Goal: Transaction & Acquisition: Book appointment/travel/reservation

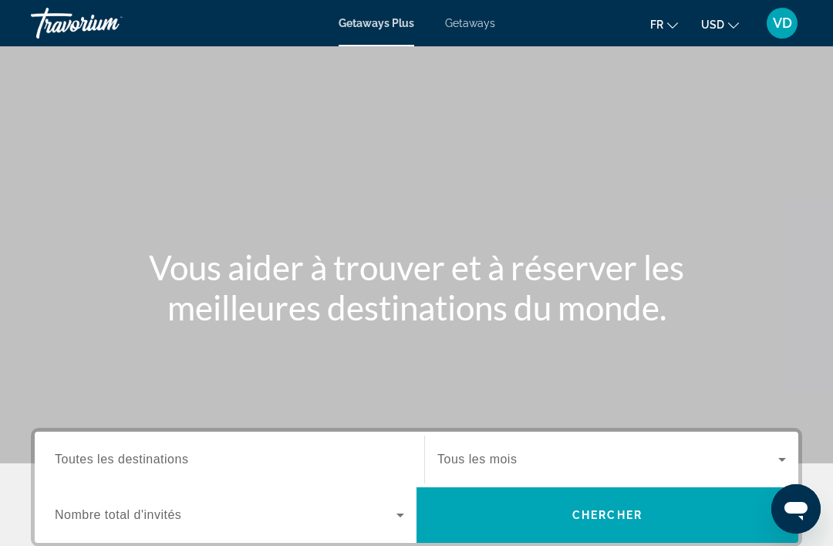
click at [478, 23] on span "Getaways" at bounding box center [470, 23] width 50 height 12
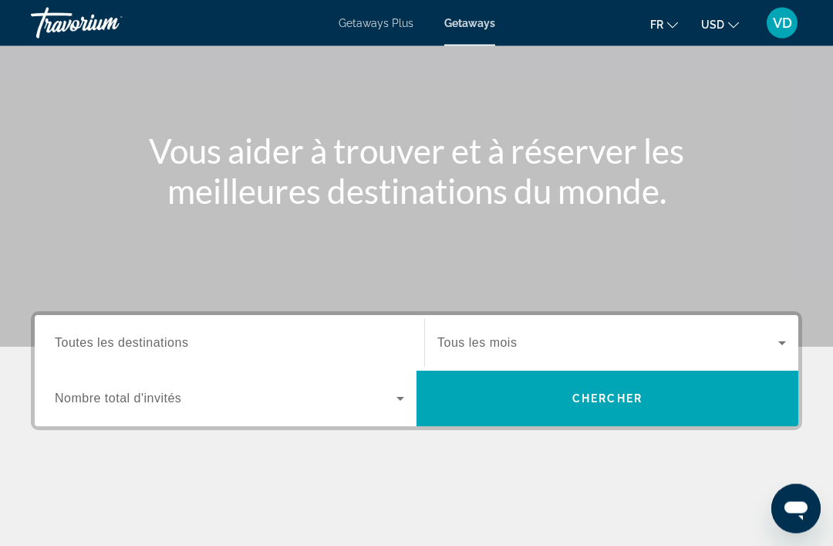
click at [330, 363] on div "Search widget" at bounding box center [230, 344] width 350 height 44
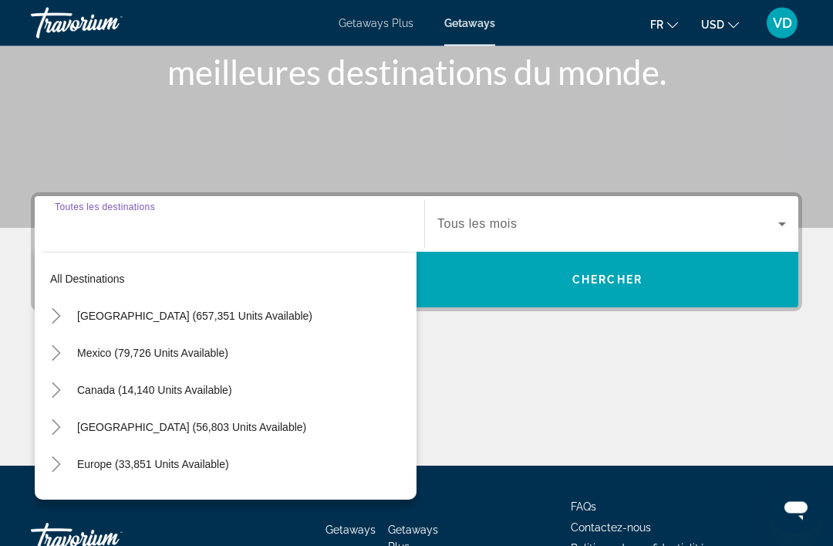
scroll to position [294, 0]
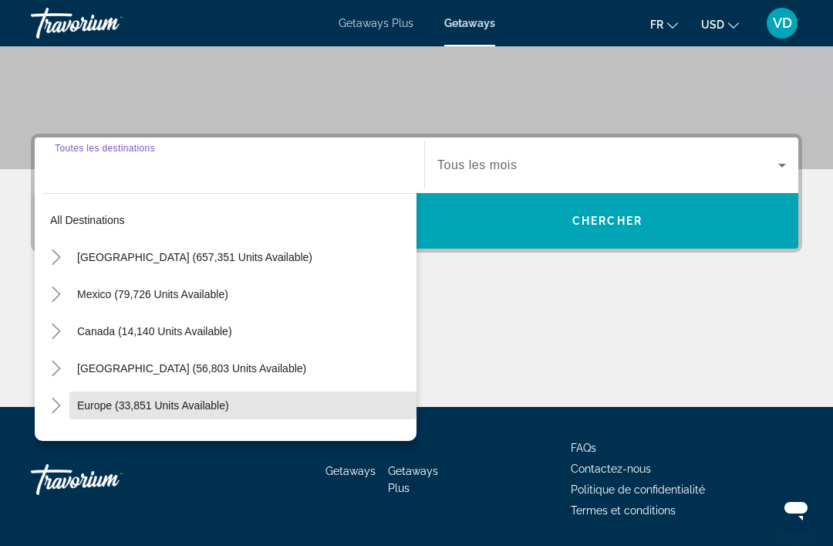
click at [137, 414] on span "Search widget" at bounding box center [242, 405] width 347 height 37
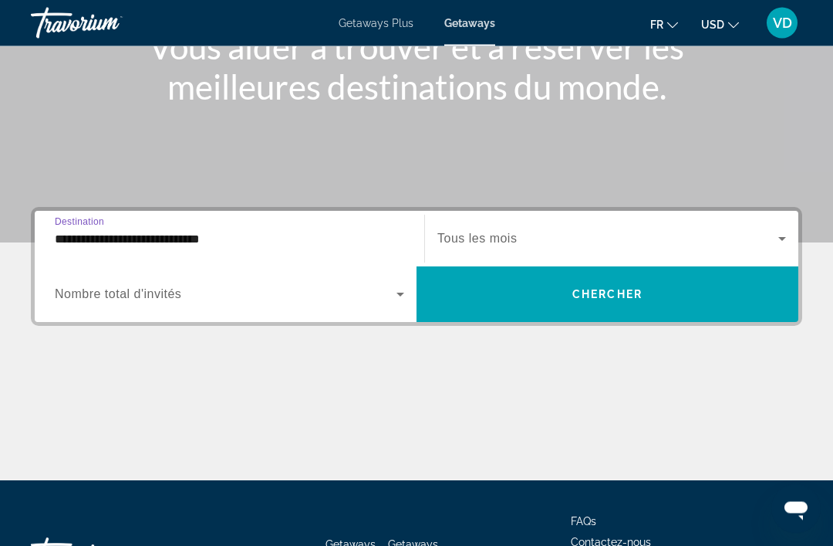
click at [215, 245] on input "**********" at bounding box center [230, 240] width 350 height 19
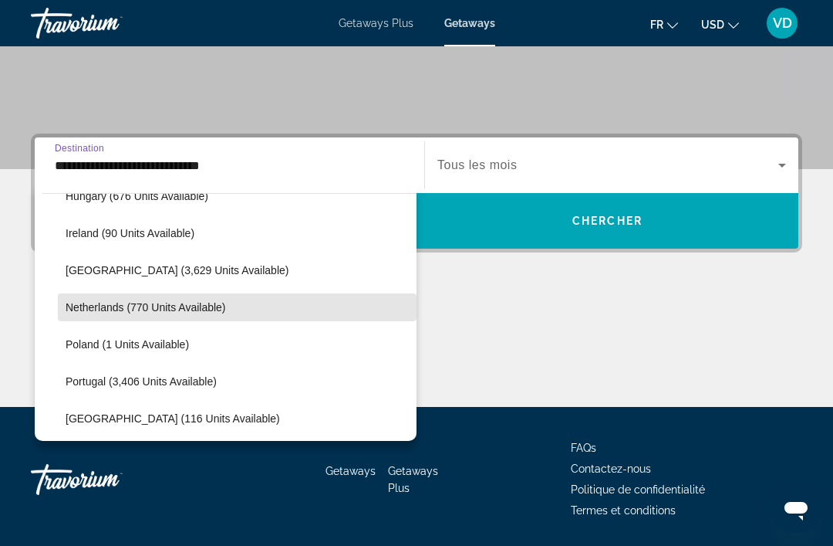
scroll to position [581, 0]
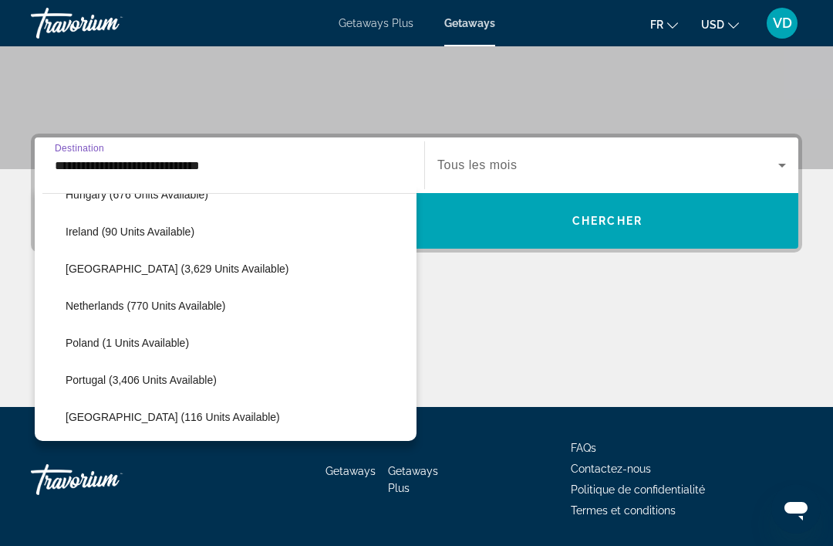
click at [139, 383] on span "Portugal (3,406 units available)" at bounding box center [141, 379] width 151 height 12
type input "**********"
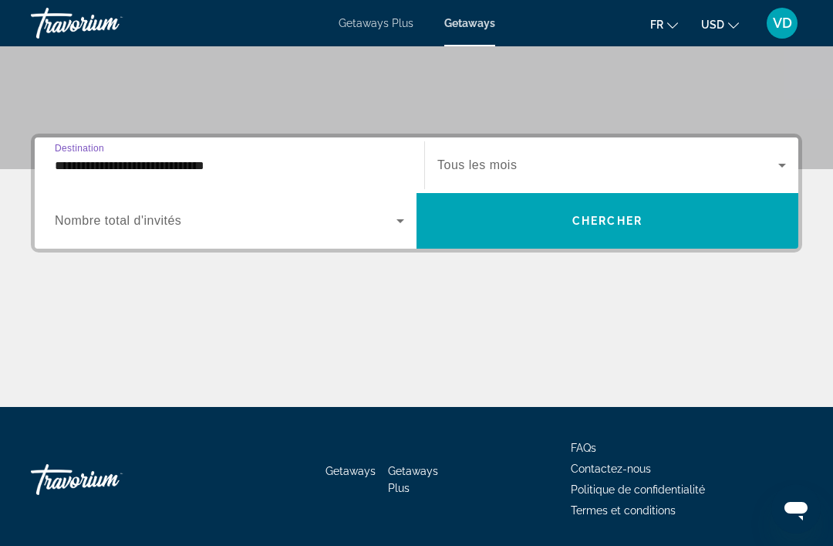
click at [535, 168] on span "Search widget" at bounding box center [607, 165] width 341 height 19
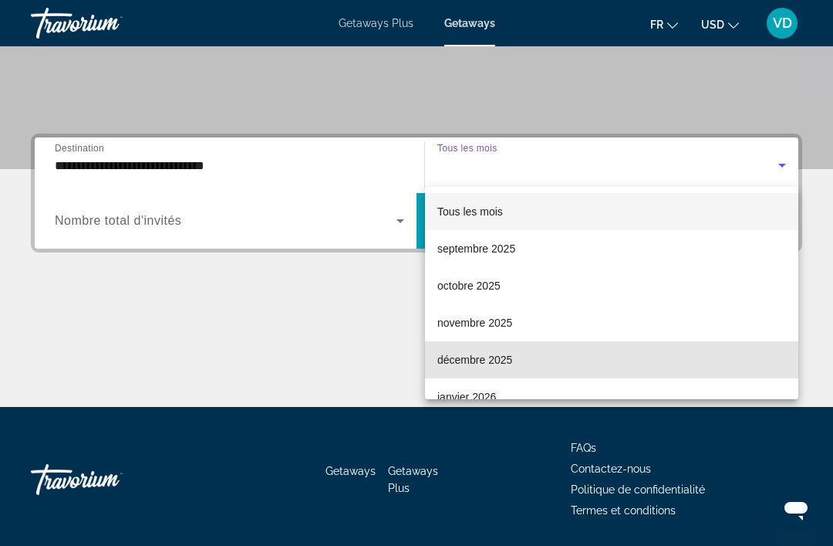
click at [512, 364] on span "décembre 2025" at bounding box center [474, 359] width 75 height 19
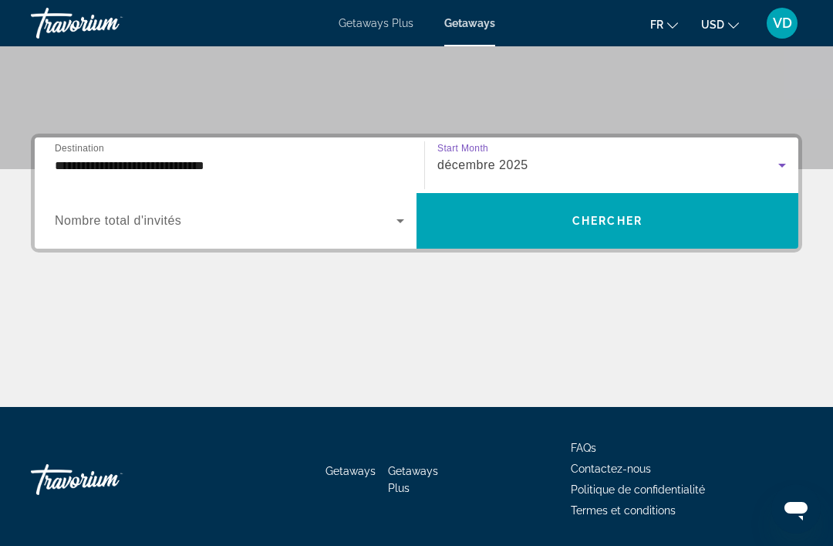
click at [549, 227] on span "Search widget" at bounding box center [608, 220] width 382 height 37
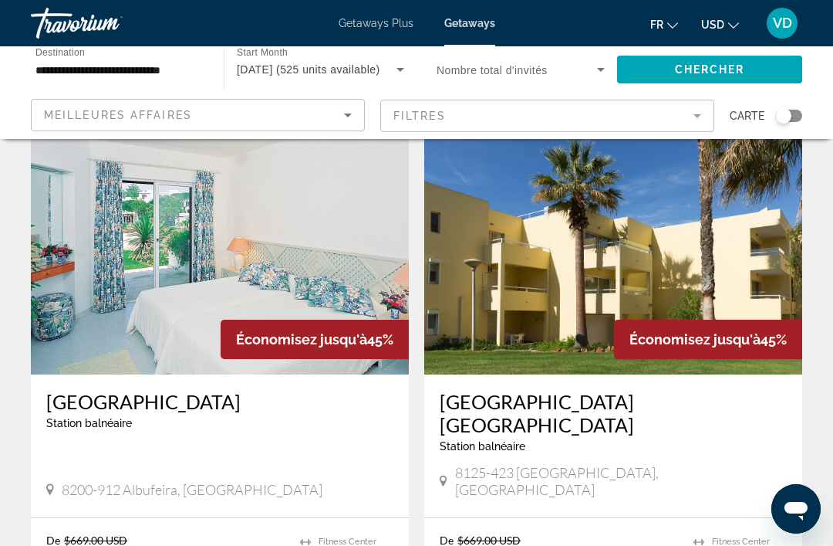
scroll to position [66, 0]
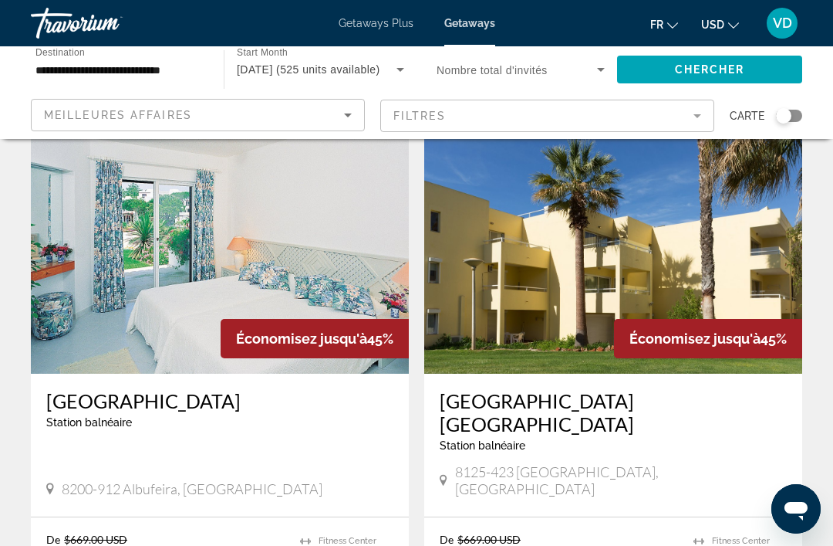
click at [306, 284] on img "Main content" at bounding box center [220, 250] width 378 height 247
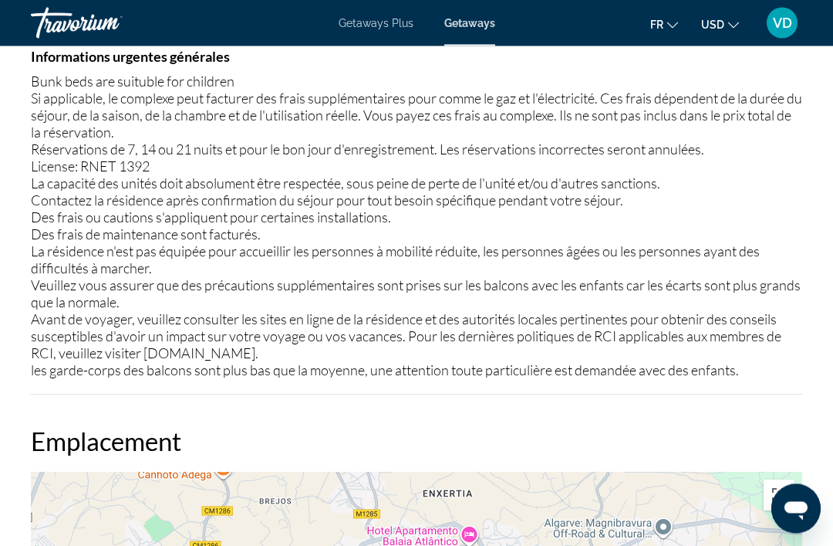
scroll to position [2195, 0]
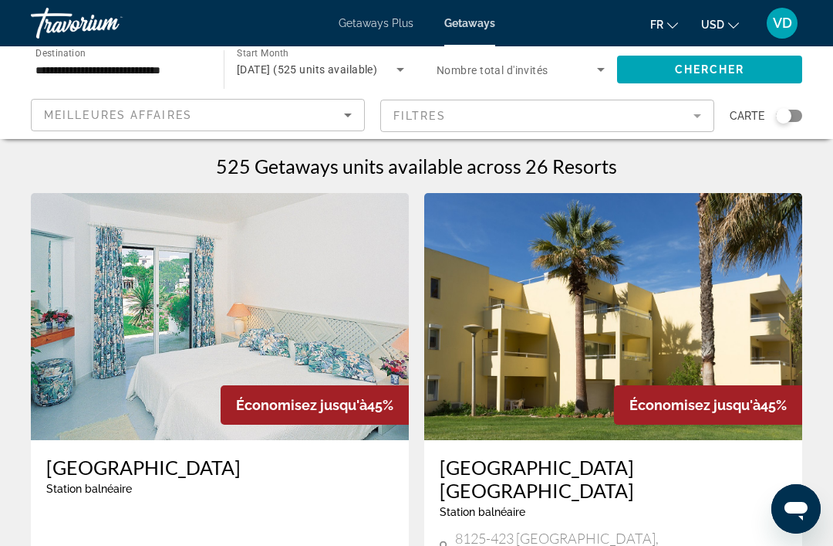
click at [681, 120] on mat-form-field "Filtres" at bounding box center [547, 116] width 334 height 32
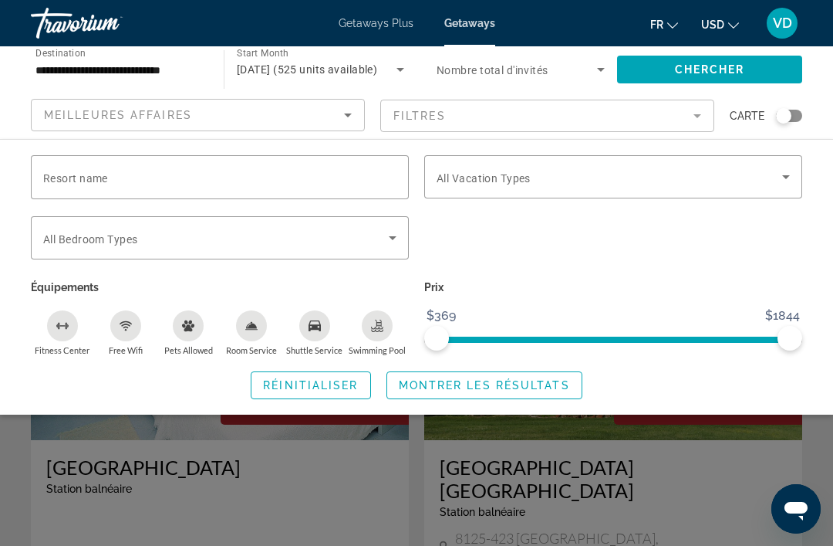
click at [475, 12] on div "Getaways Plus Getaways fr English Español Français Italiano Português русский U…" at bounding box center [416, 23] width 833 height 40
click at [455, 25] on span "Getaways" at bounding box center [469, 23] width 51 height 12
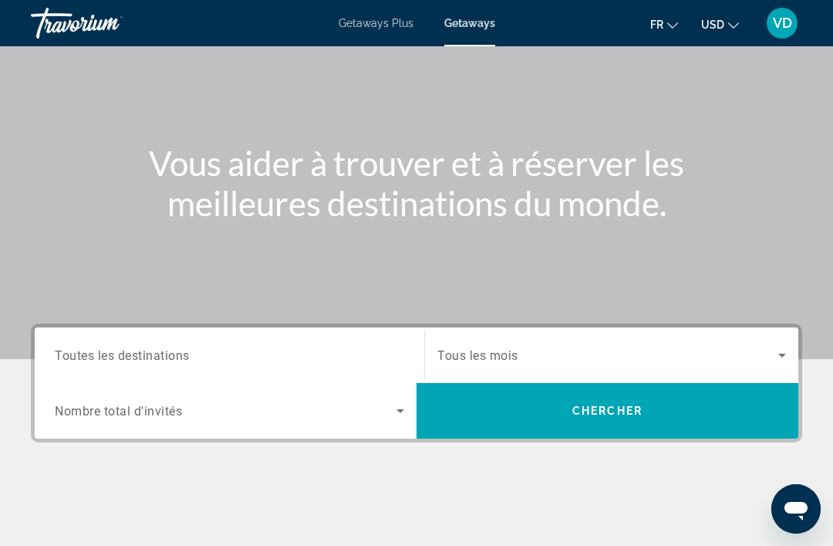
scroll to position [103, 0]
click at [386, 24] on span "Getaways Plus" at bounding box center [376, 23] width 75 height 12
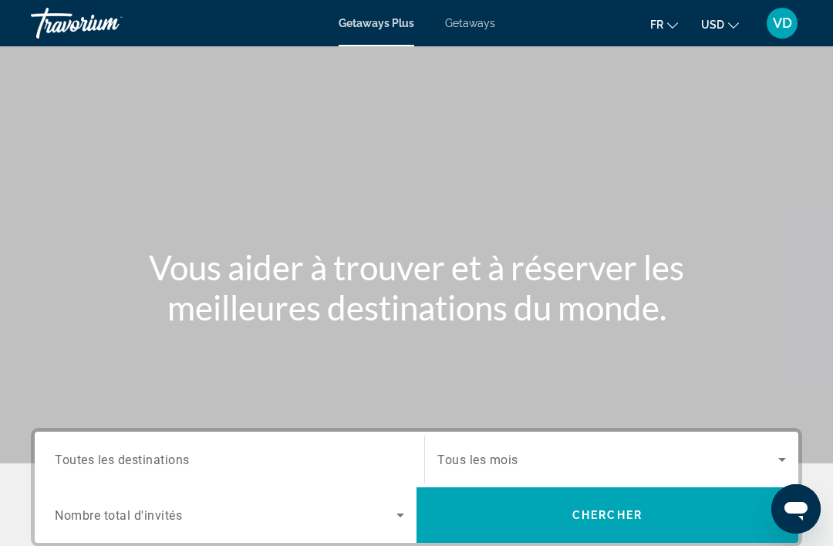
click at [731, 466] on span "Search widget" at bounding box center [607, 459] width 341 height 19
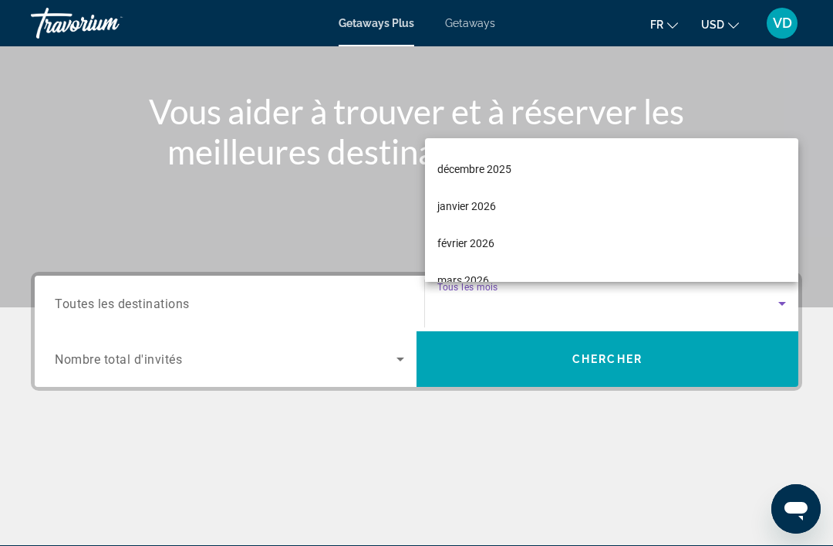
scroll to position [140, 0]
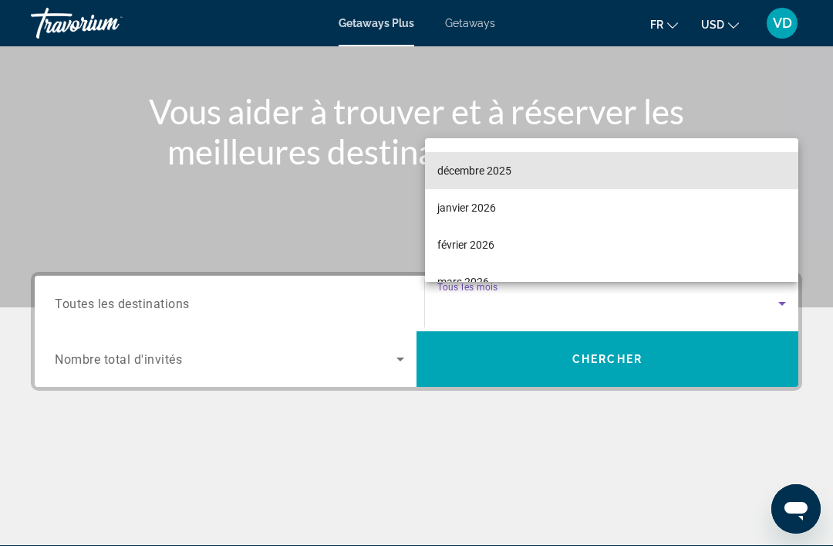
click at [569, 189] on mat-option "décembre 2025" at bounding box center [611, 170] width 373 height 37
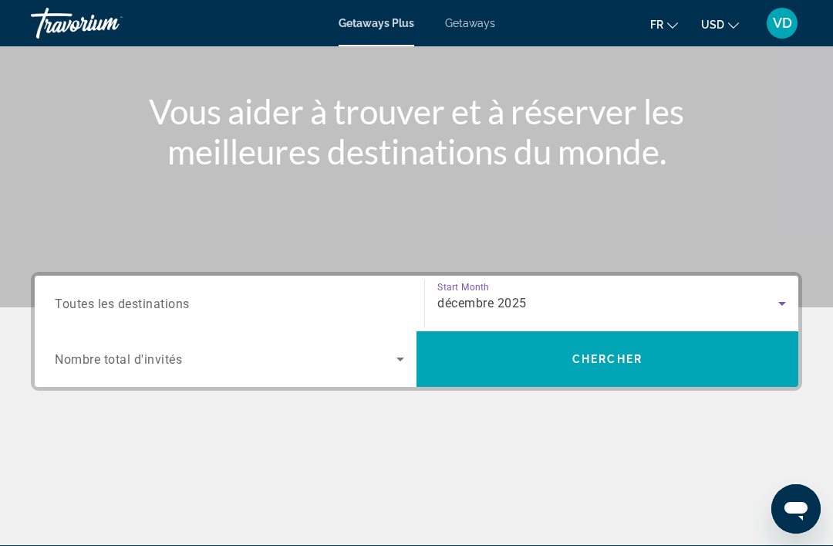
click at [319, 311] on input "Destination Toutes les destinations" at bounding box center [230, 304] width 350 height 19
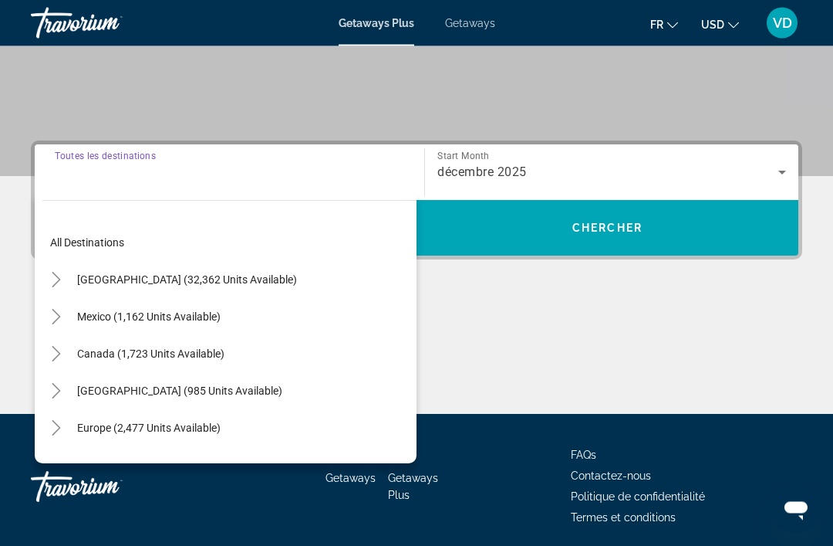
scroll to position [294, 0]
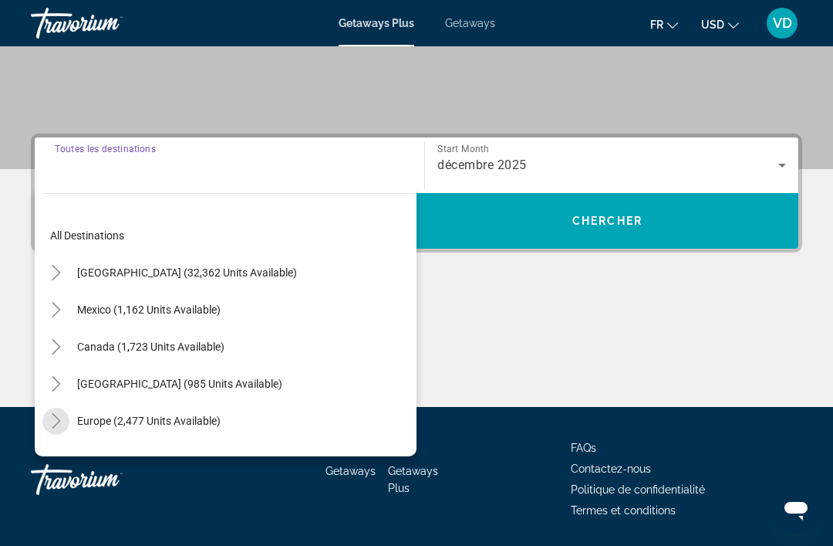
click at [61, 437] on span "Toggle Europe (2,477 units available)" at bounding box center [56, 420] width 37 height 37
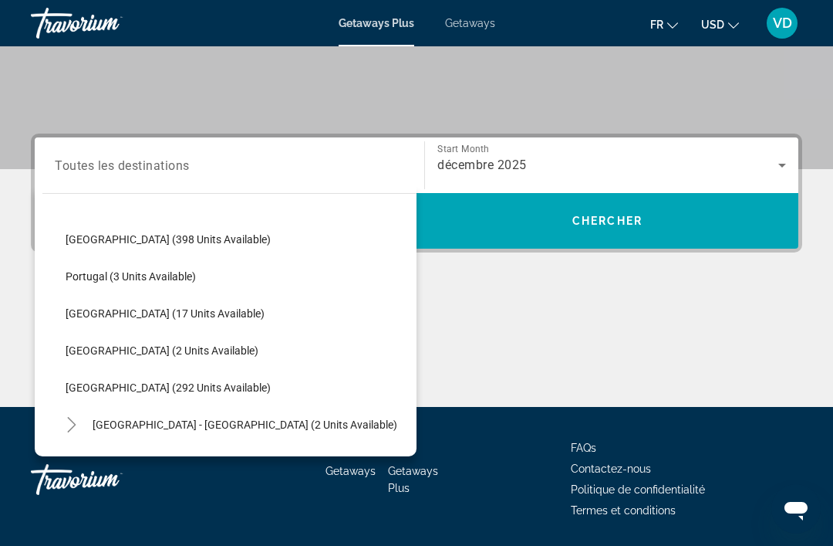
scroll to position [557, 0]
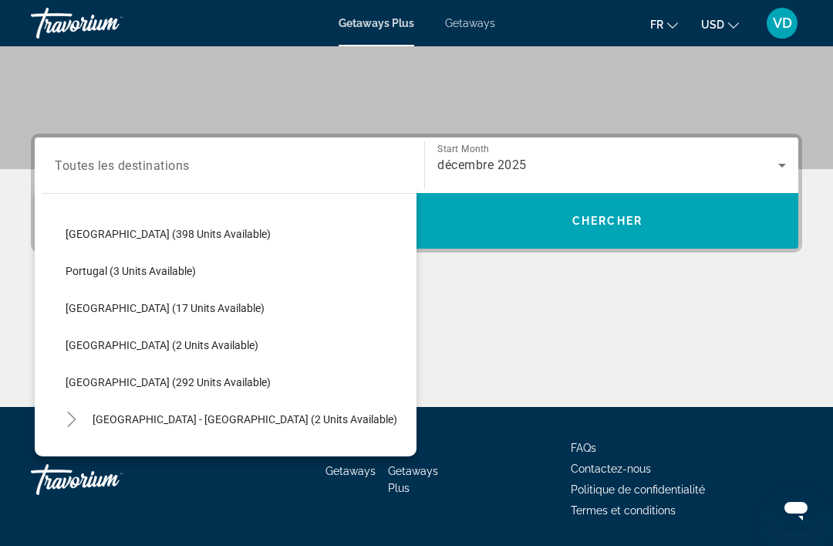
click at [195, 269] on span "Portugal (3 units available)" at bounding box center [131, 271] width 130 height 12
type input "**********"
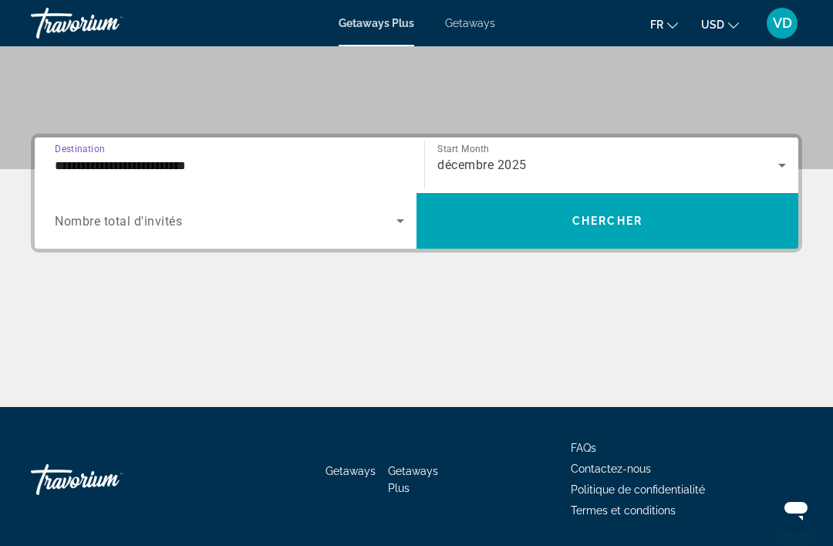
click at [292, 224] on span "Search widget" at bounding box center [226, 220] width 342 height 19
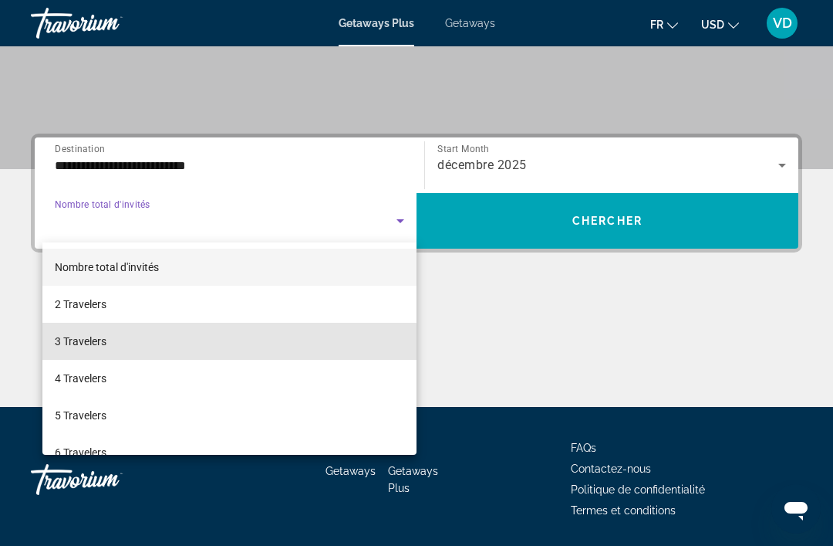
click at [153, 344] on mat-option "3 Travelers" at bounding box center [229, 341] width 374 height 37
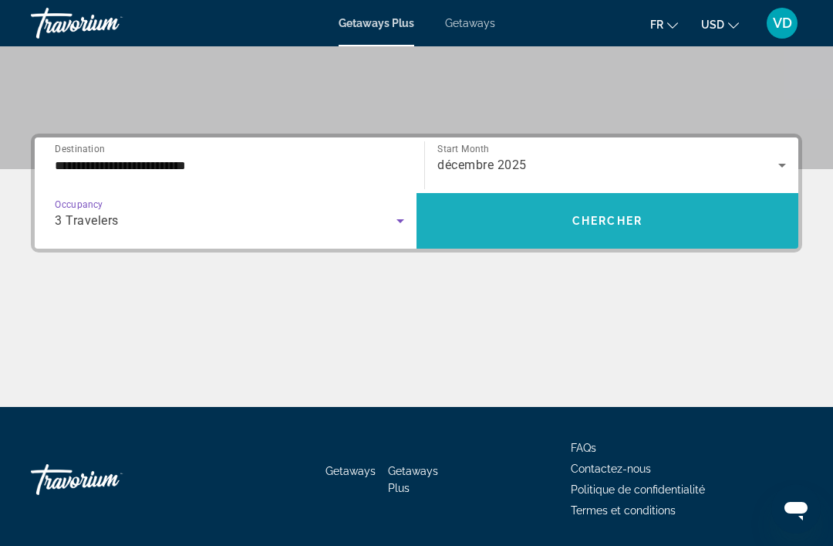
click at [585, 234] on span "Search widget" at bounding box center [608, 220] width 382 height 37
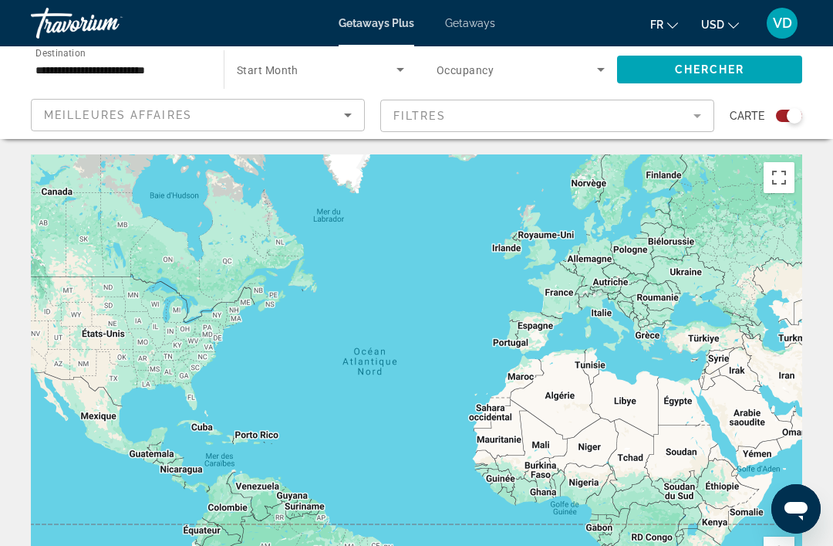
click at [396, 69] on icon "Search widget" at bounding box center [400, 69] width 19 height 19
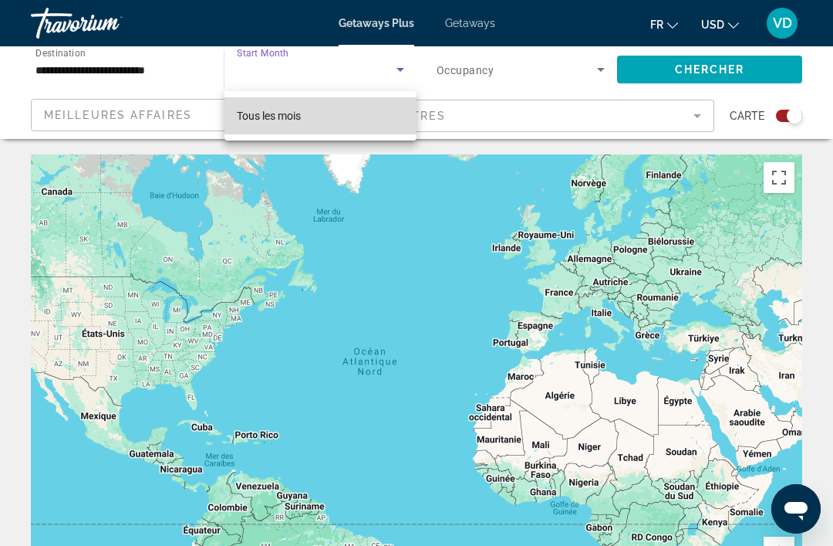
click at [353, 126] on mat-option "Tous les mois" at bounding box center [321, 115] width 192 height 37
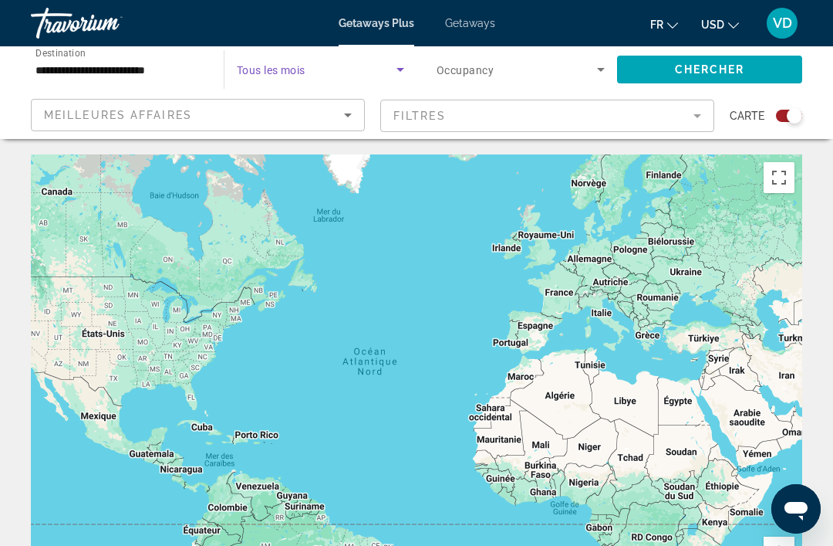
click at [399, 65] on icon "Search widget" at bounding box center [400, 69] width 19 height 19
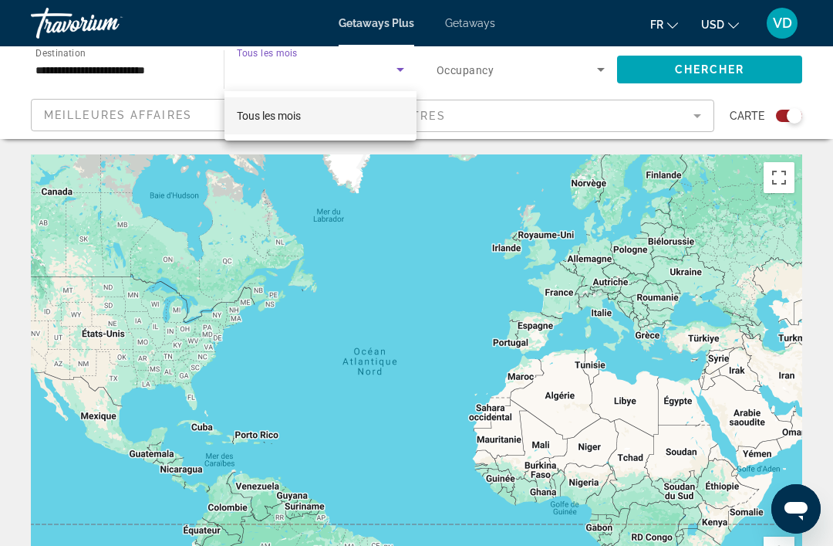
click at [586, 75] on div at bounding box center [416, 273] width 833 height 546
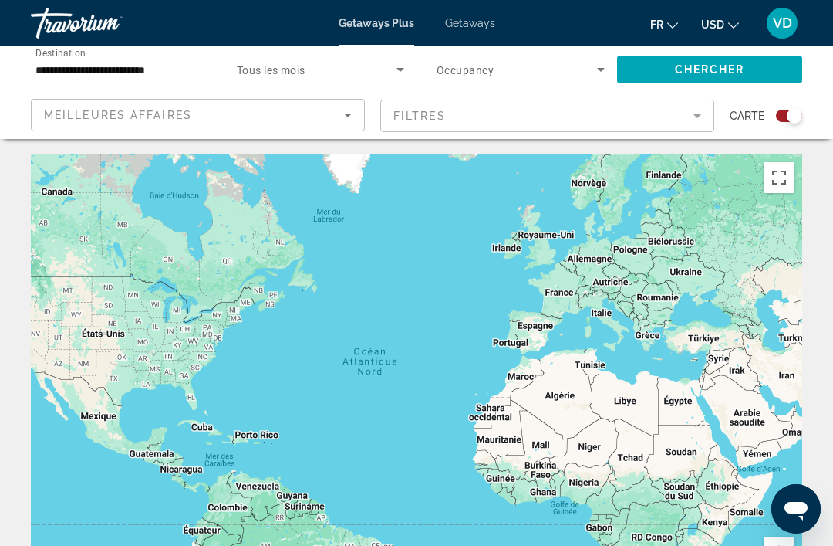
click at [600, 69] on icon "Search widget" at bounding box center [601, 70] width 8 height 4
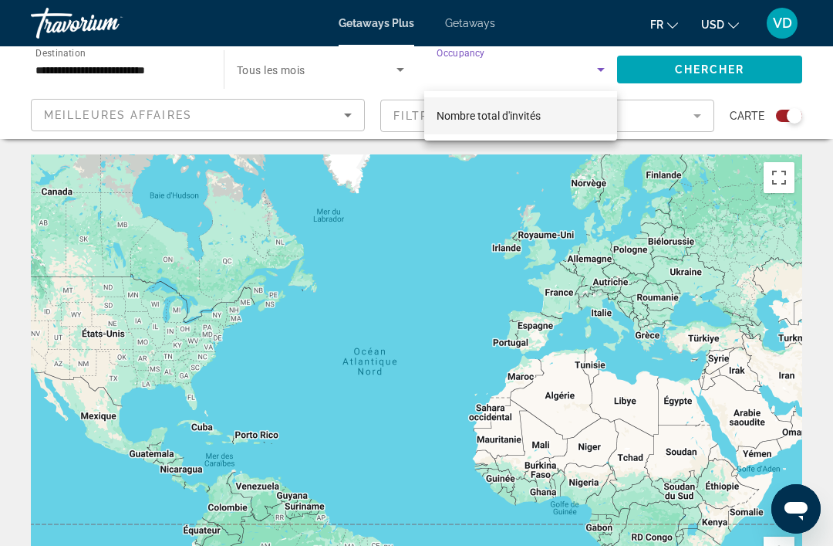
click at [588, 73] on div at bounding box center [416, 273] width 833 height 546
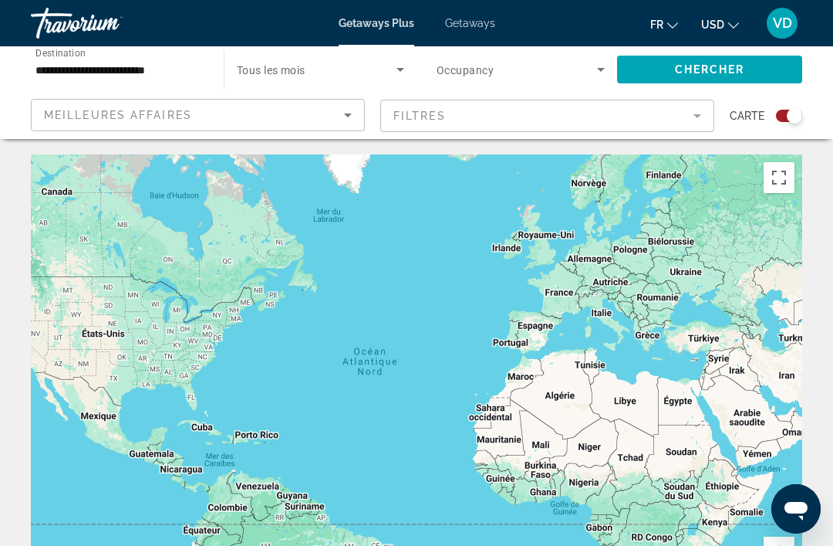
click at [177, 67] on input "**********" at bounding box center [119, 70] width 168 height 19
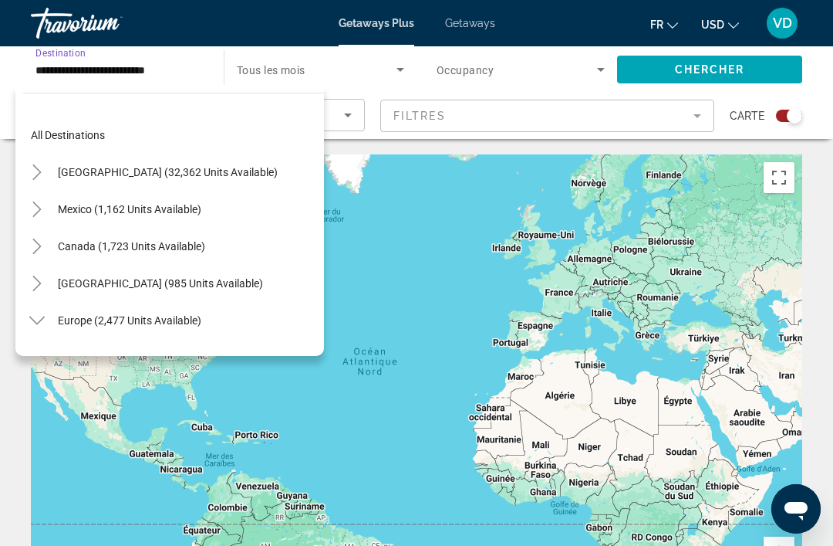
scroll to position [499, 0]
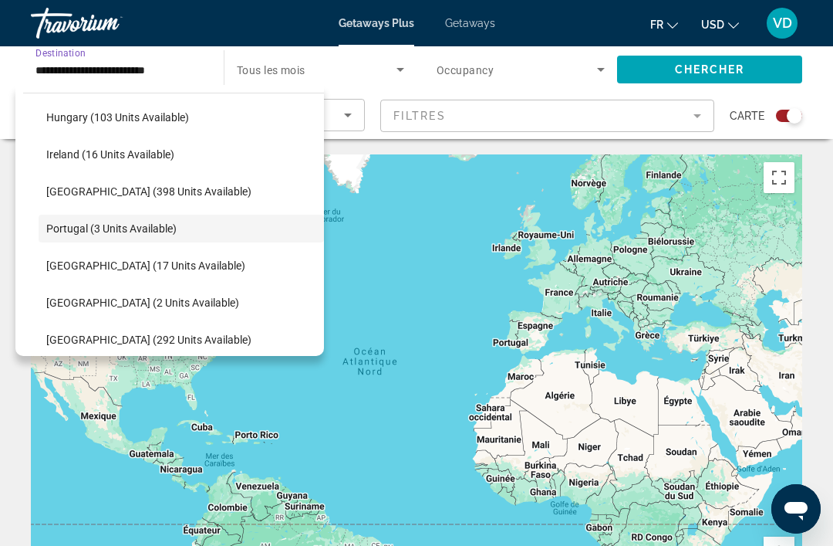
click at [167, 236] on span "Search widget" at bounding box center [181, 228] width 285 height 37
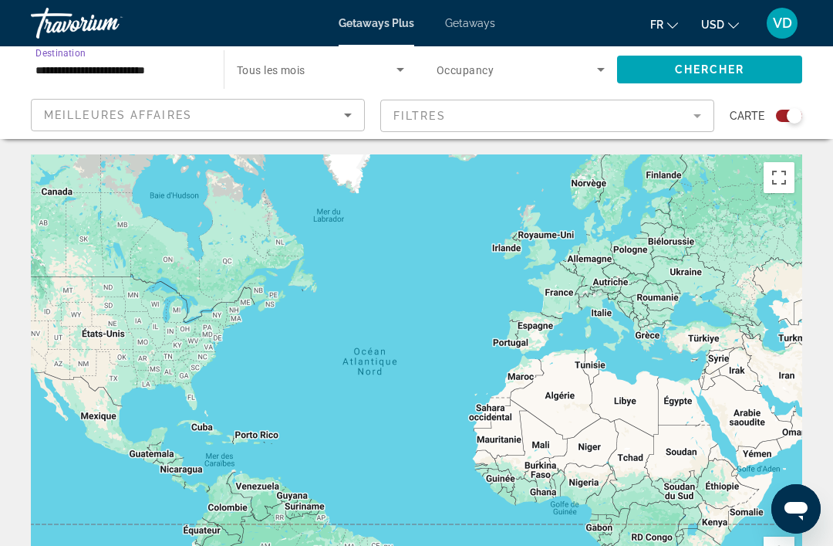
click at [475, 25] on span "Getaways" at bounding box center [470, 23] width 50 height 12
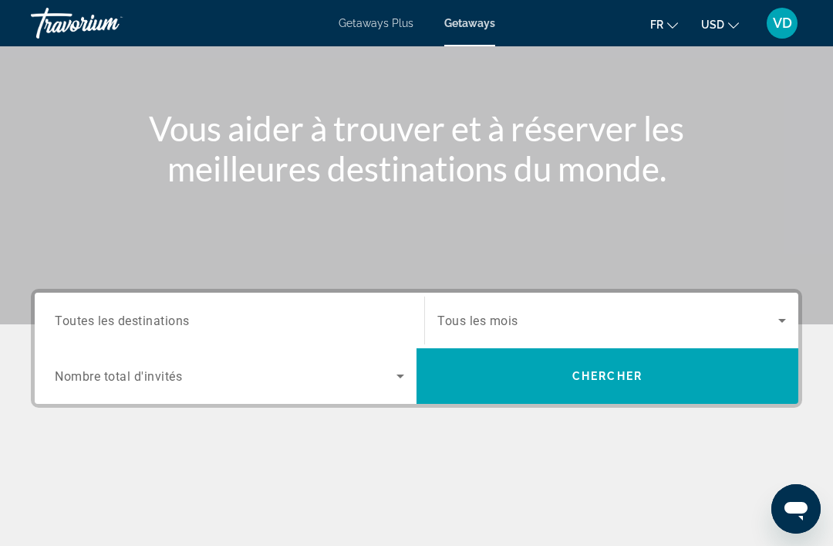
click at [387, 321] on input "Destination Toutes les destinations" at bounding box center [230, 321] width 350 height 19
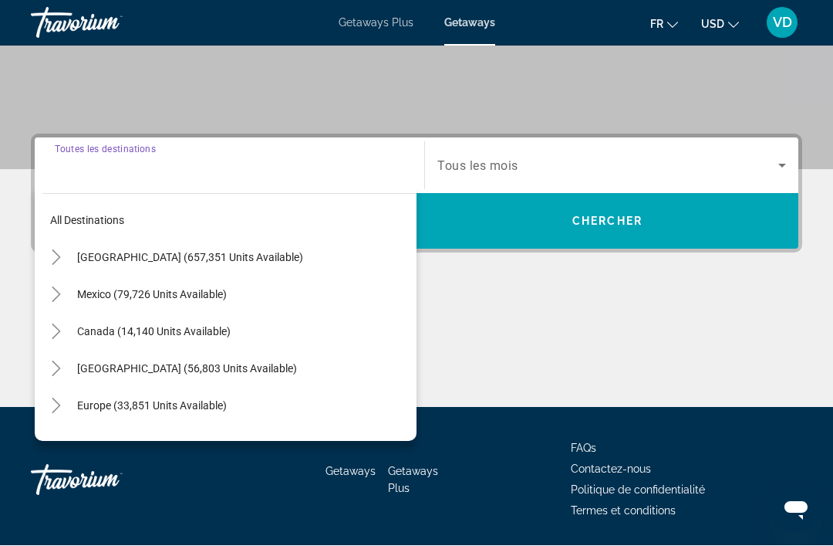
scroll to position [294, 0]
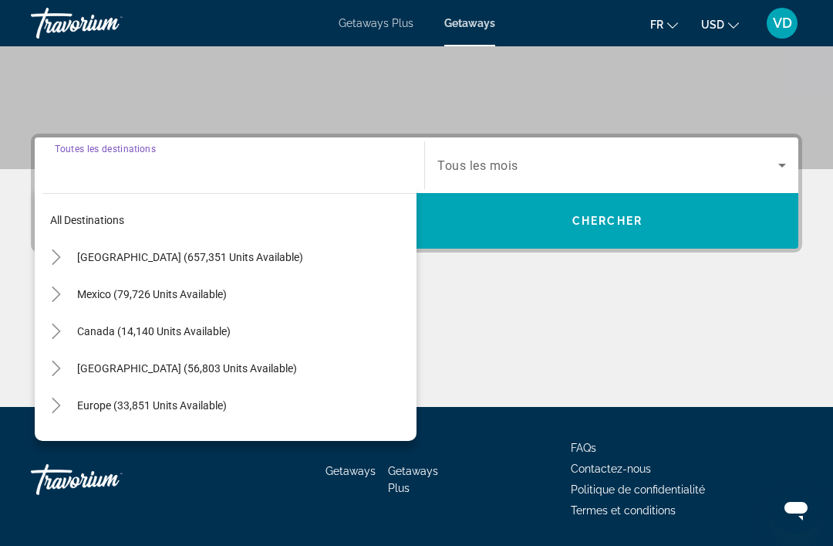
click at [207, 412] on span "Search widget" at bounding box center [242, 405] width 347 height 37
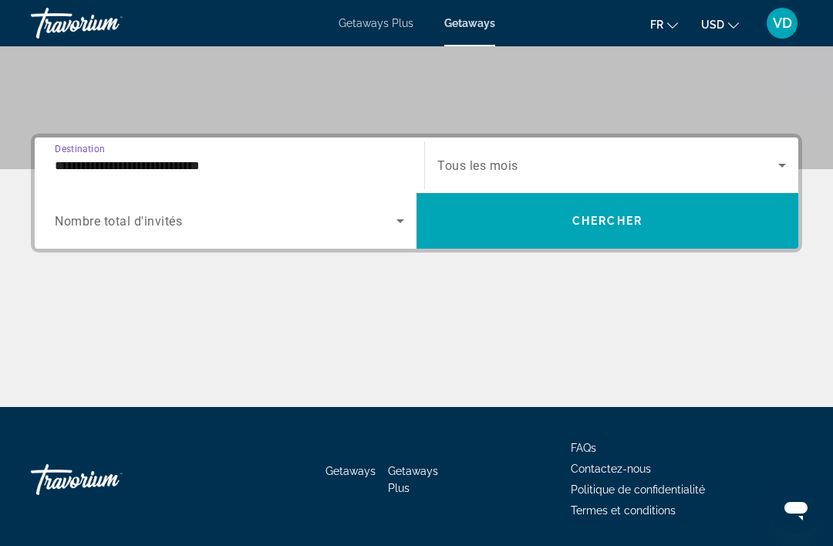
click at [382, 173] on input "**********" at bounding box center [230, 166] width 350 height 19
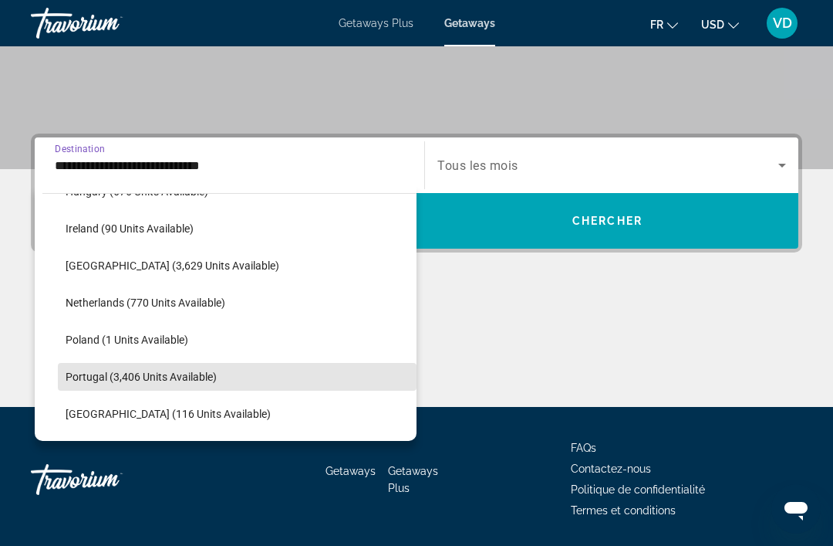
scroll to position [583, 0]
click at [148, 383] on span "Portugal (3,406 units available)" at bounding box center [141, 378] width 151 height 12
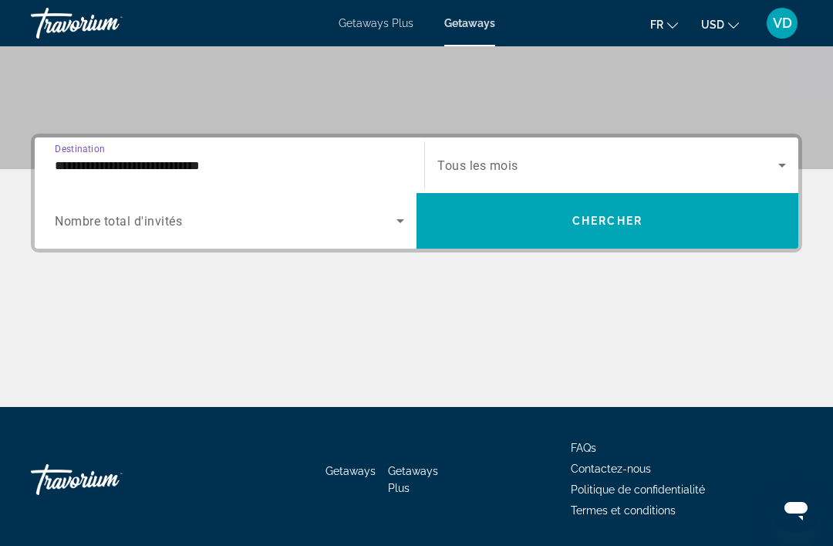
type input "**********"
click at [282, 224] on span "Search widget" at bounding box center [226, 220] width 342 height 19
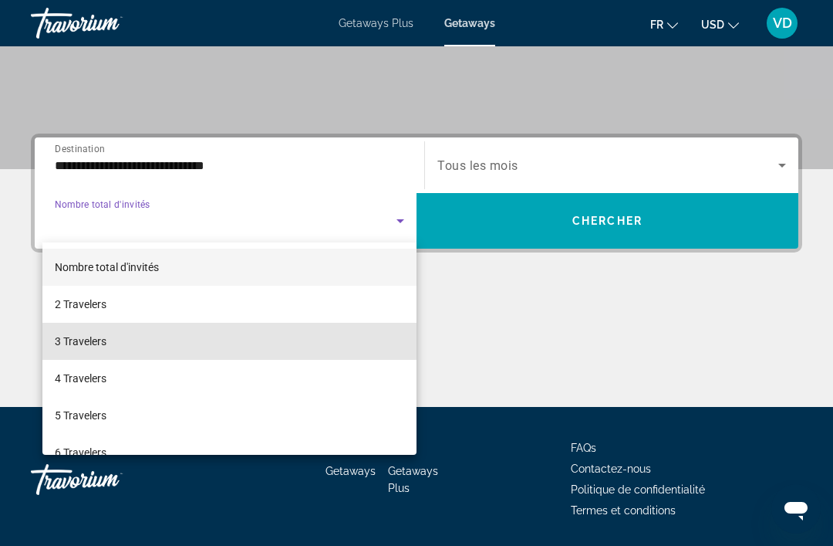
click at [152, 351] on mat-option "3 Travelers" at bounding box center [229, 341] width 374 height 37
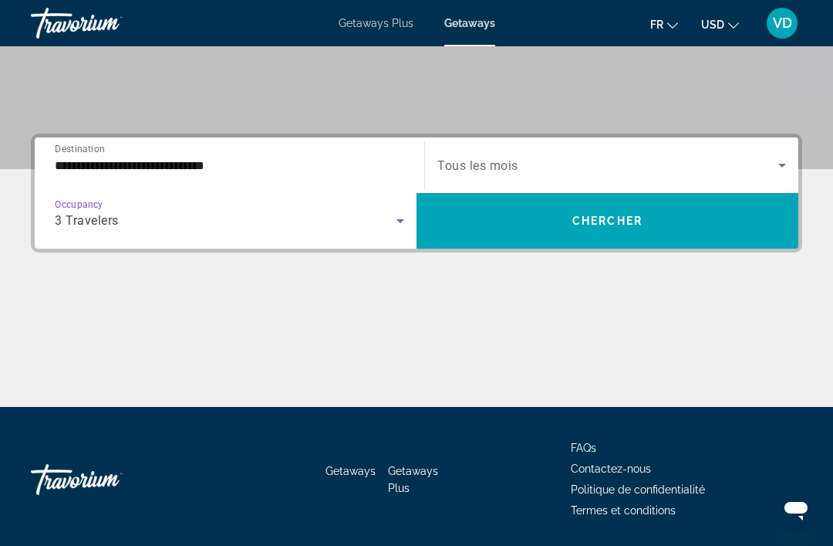
click at [559, 171] on span "Search widget" at bounding box center [607, 165] width 341 height 19
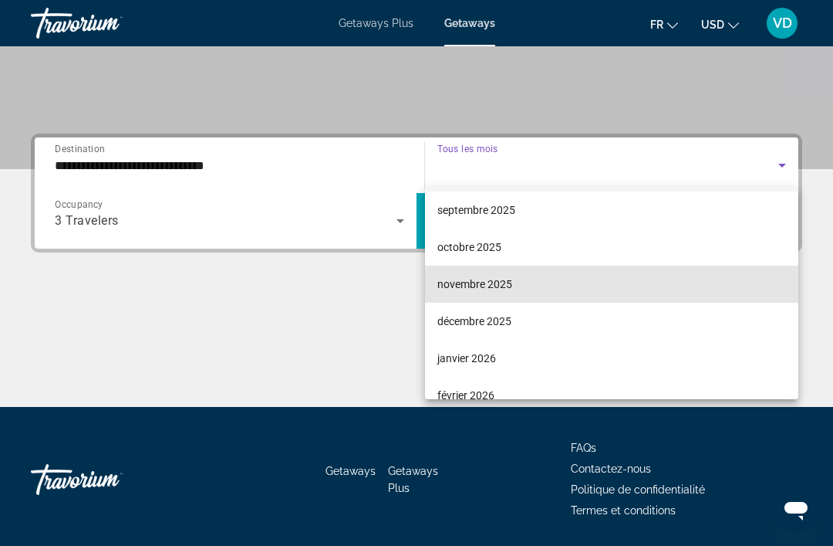
scroll to position [49, 0]
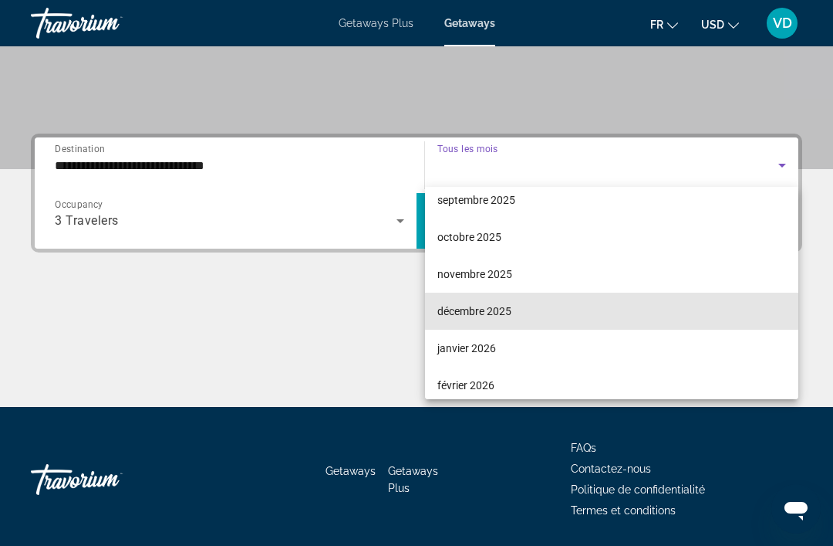
click at [522, 312] on mat-option "décembre 2025" at bounding box center [611, 310] width 373 height 37
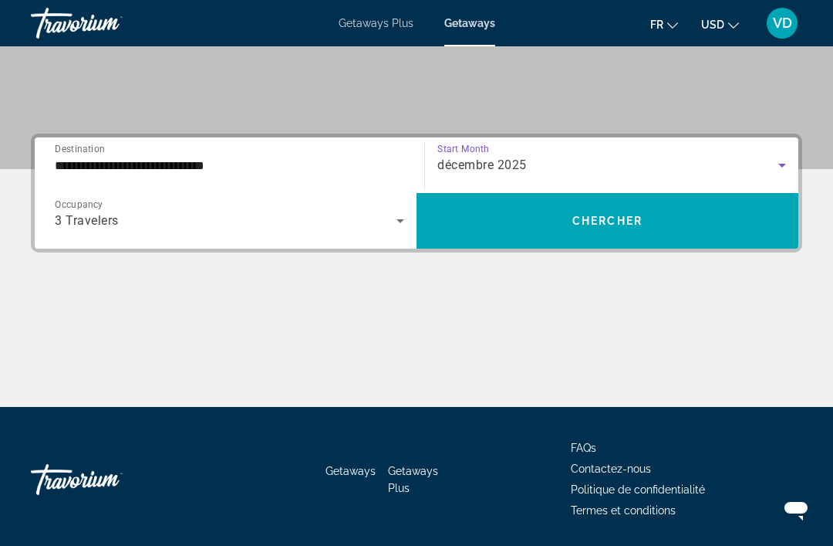
click at [597, 226] on span "Chercher" at bounding box center [608, 221] width 70 height 12
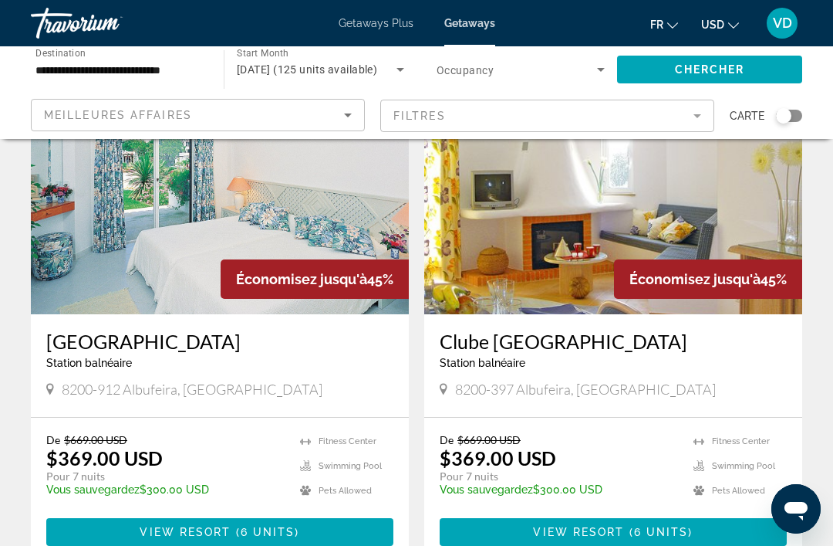
scroll to position [129, 0]
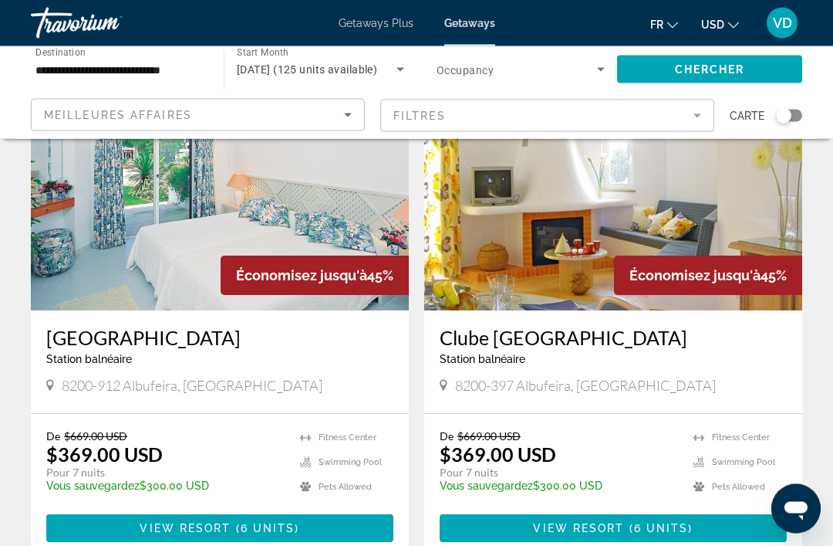
click at [597, 66] on icon "Search widget" at bounding box center [601, 69] width 19 height 19
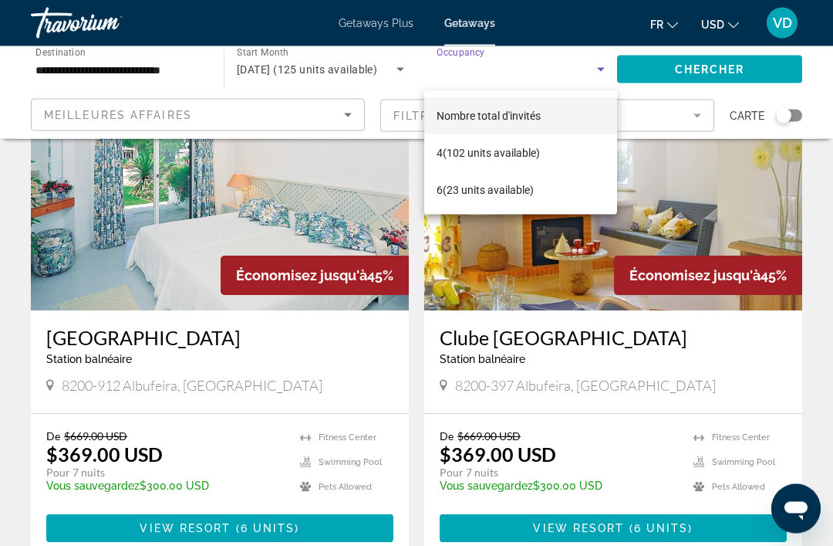
scroll to position [130, 0]
click at [558, 82] on div at bounding box center [416, 273] width 833 height 546
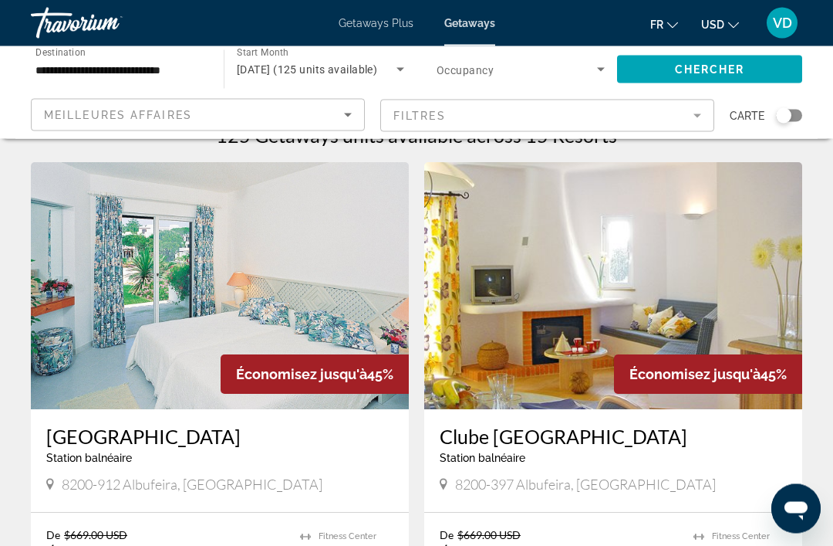
click at [586, 76] on span "Search widget" at bounding box center [517, 69] width 160 height 19
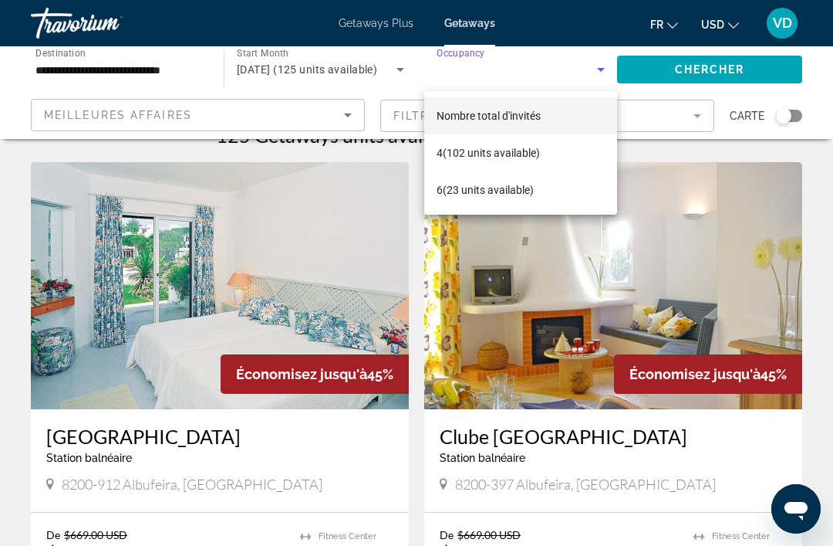
click at [9, 292] on div at bounding box center [416, 273] width 833 height 546
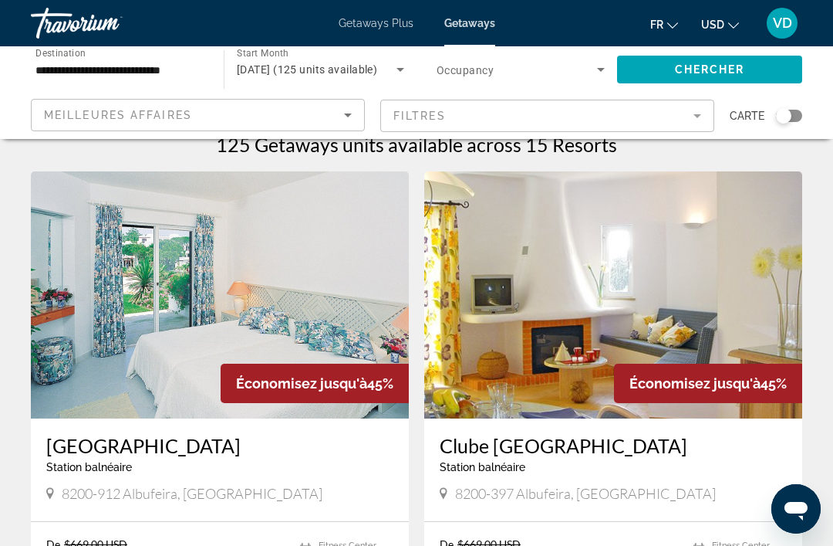
scroll to position [23, 0]
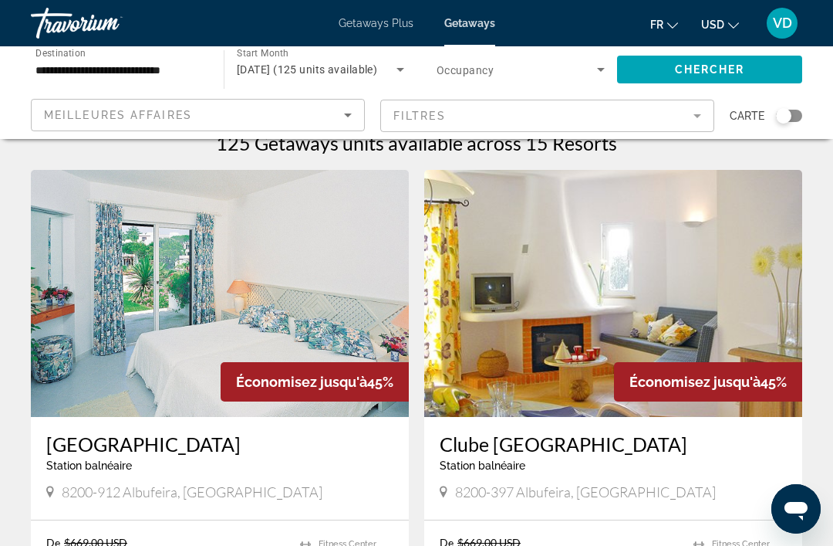
click at [674, 118] on mat-form-field "Filtres" at bounding box center [547, 116] width 334 height 32
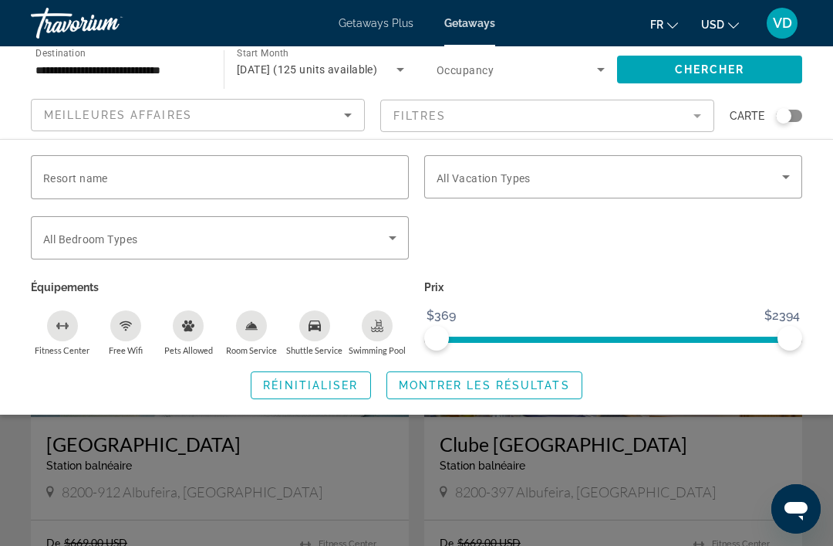
click at [336, 115] on div "Meilleures affaires" at bounding box center [194, 115] width 300 height 19
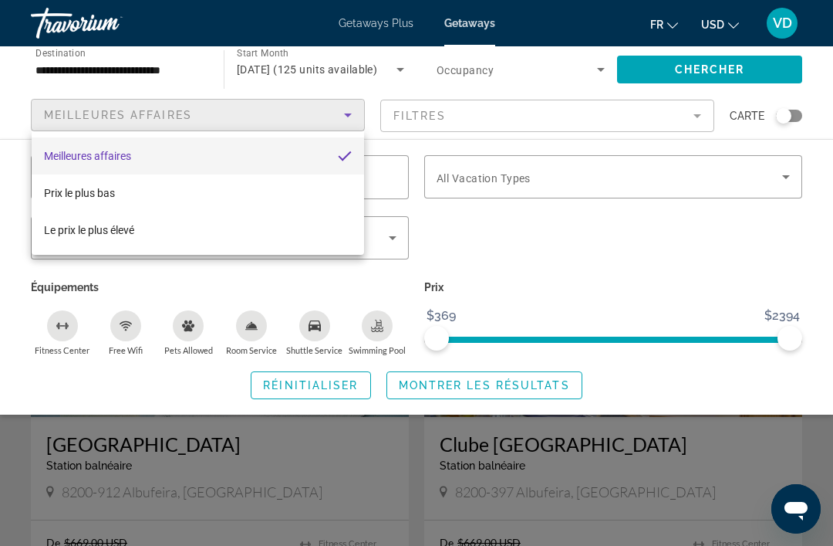
click at [329, 111] on div at bounding box center [416, 273] width 833 height 546
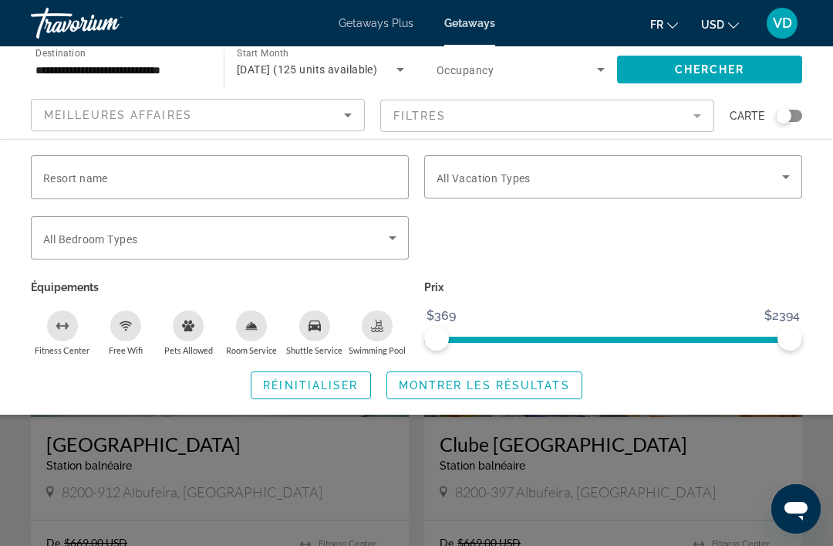
click at [789, 459] on div "Search widget" at bounding box center [416, 388] width 833 height 314
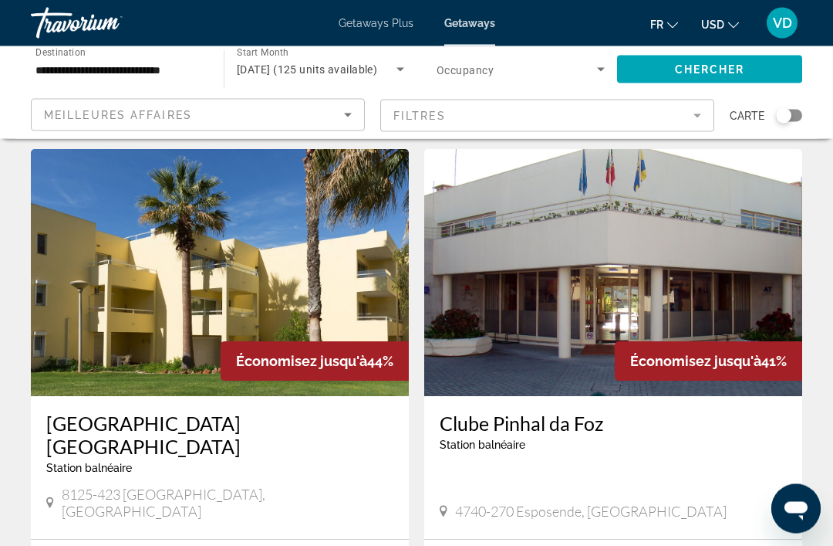
click at [552, 348] on img "Main content" at bounding box center [613, 273] width 378 height 247
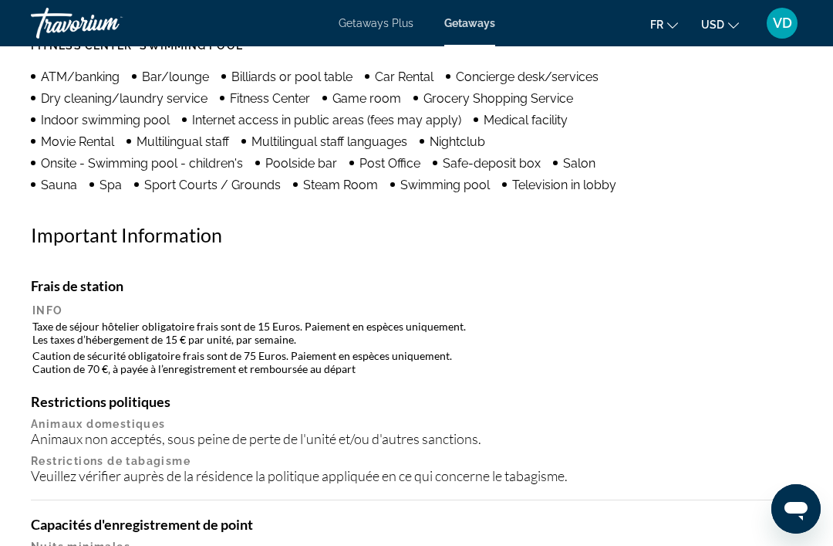
scroll to position [1622, 0]
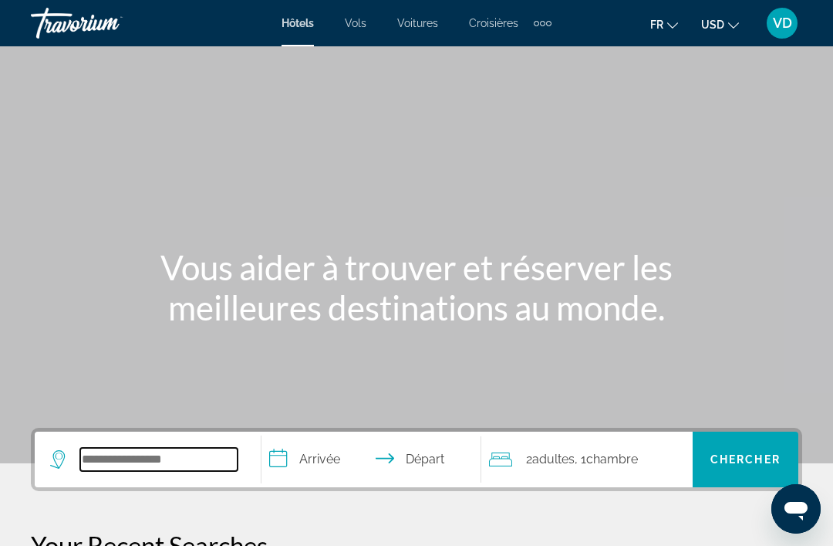
click at [177, 457] on input "Search widget" at bounding box center [158, 459] width 157 height 23
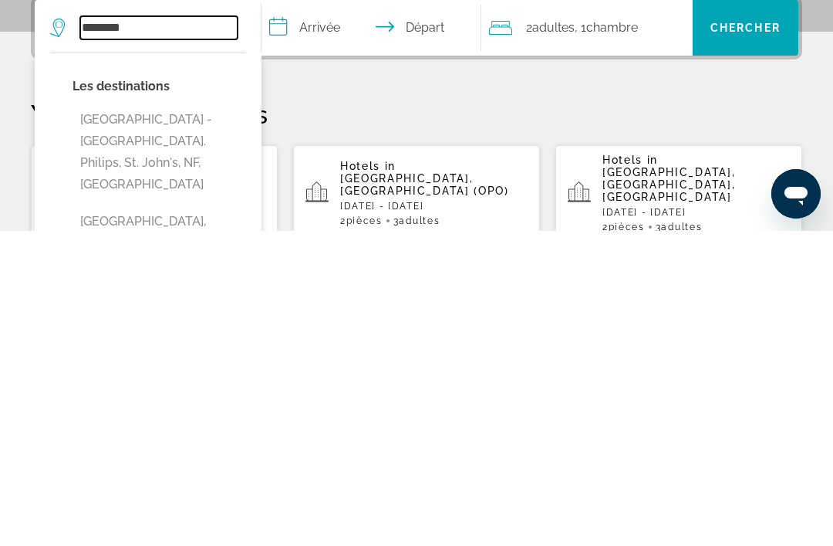
scroll to position [126, 0]
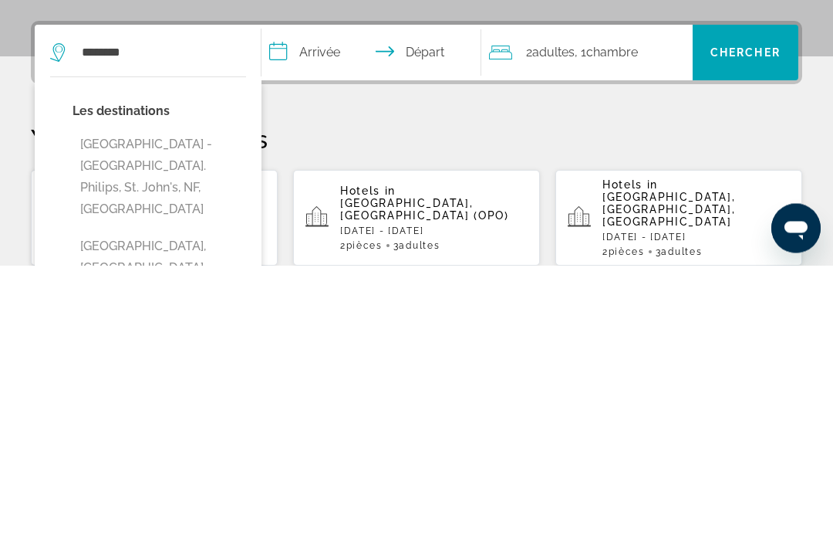
click at [197, 512] on button "[GEOGRAPHIC_DATA], [GEOGRAPHIC_DATA], [GEOGRAPHIC_DATA]" at bounding box center [160, 548] width 174 height 73
type input "**********"
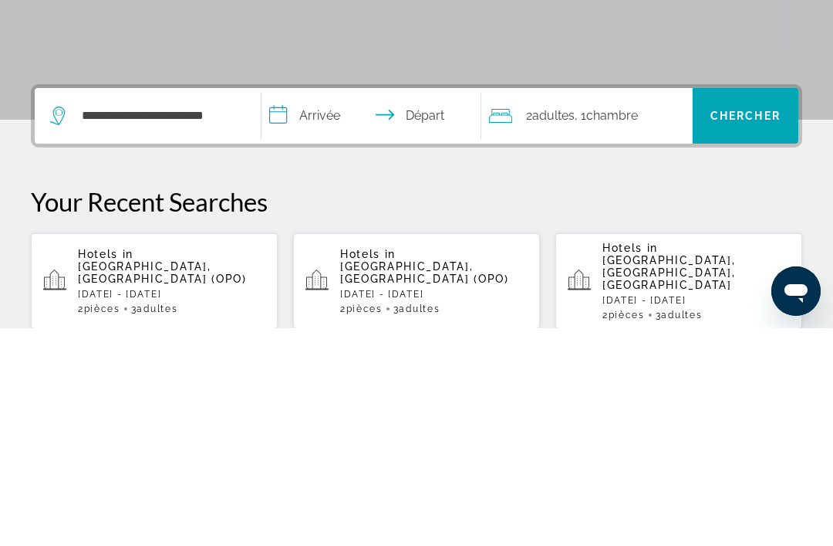
click at [327, 306] on input "**********" at bounding box center [374, 336] width 225 height 60
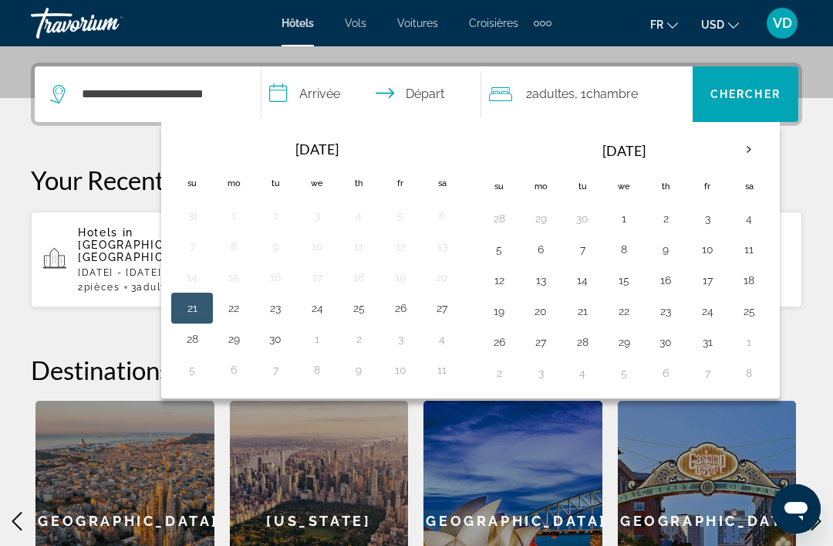
scroll to position [377, 0]
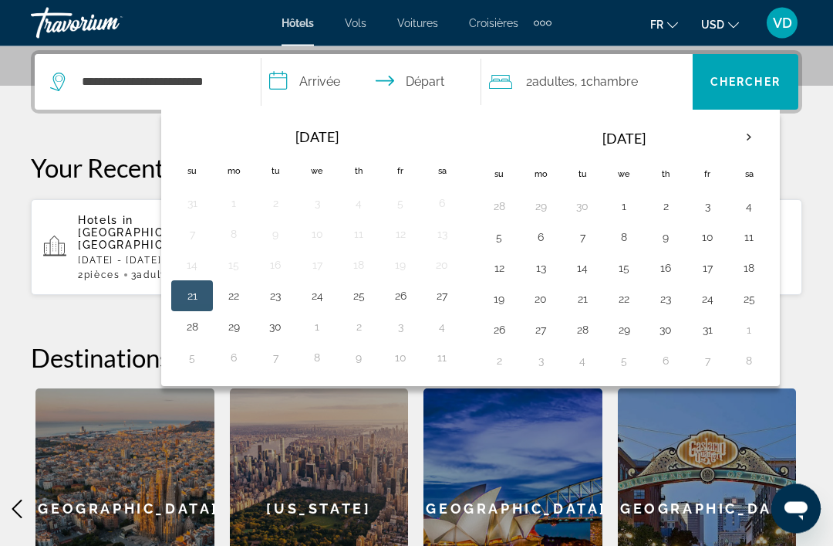
click at [751, 134] on th "Next month" at bounding box center [749, 138] width 42 height 34
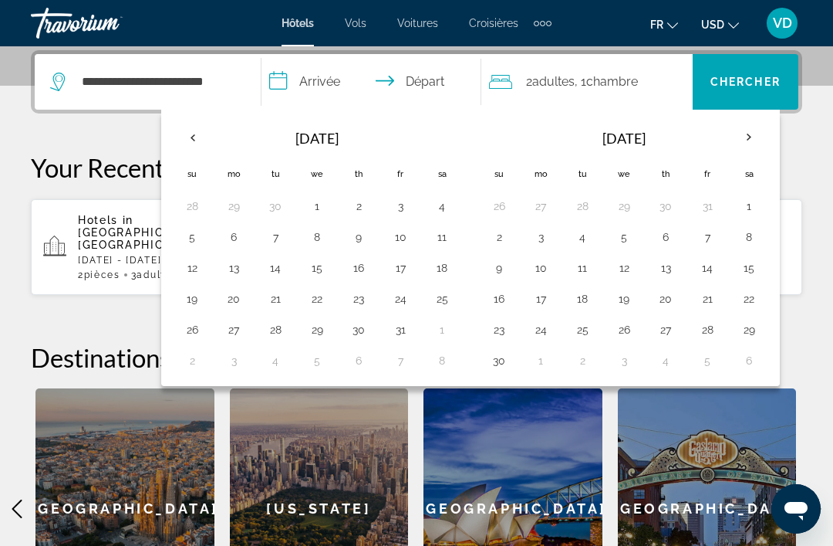
click at [740, 144] on th "Next month" at bounding box center [749, 137] width 42 height 34
click at [491, 306] on button "21" at bounding box center [499, 299] width 25 height 22
click at [754, 299] on button "27" at bounding box center [749, 299] width 25 height 22
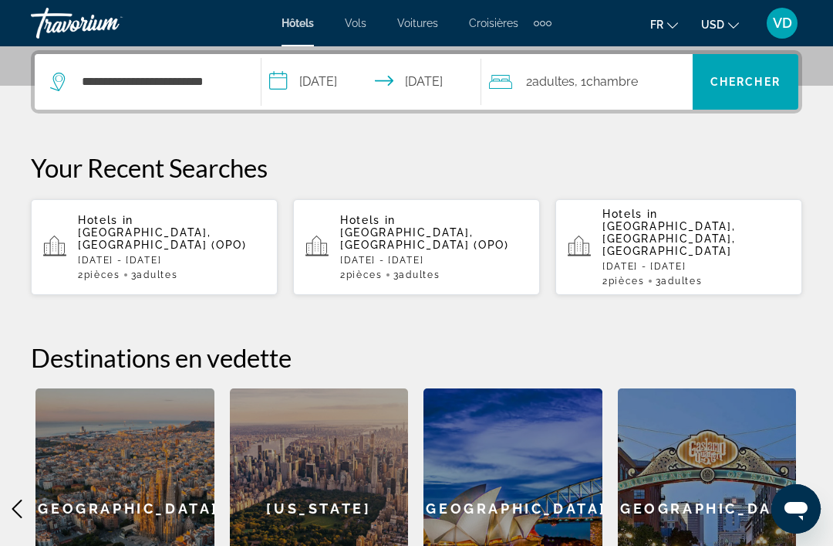
type input "**********"
click at [593, 94] on div "2 Adulte Adultes , 1 Chambre pièces" at bounding box center [591, 82] width 204 height 56
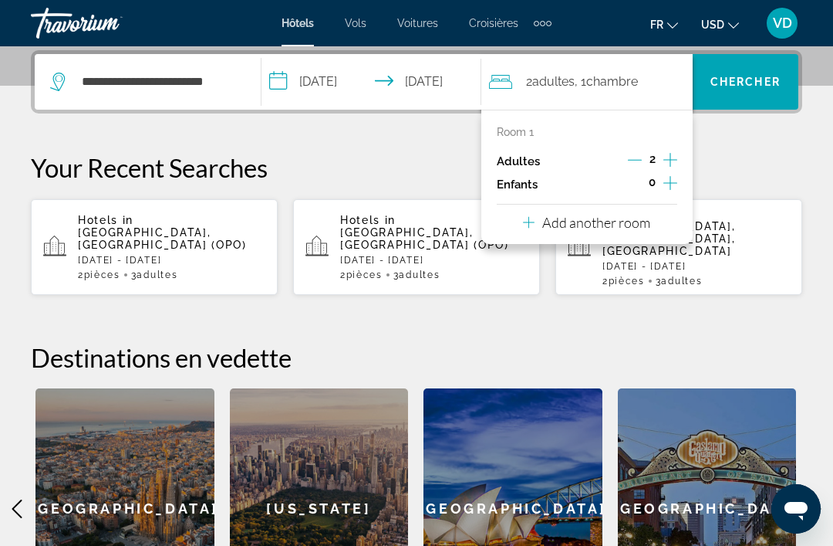
click at [667, 187] on icon "Increment children" at bounding box center [671, 183] width 14 height 19
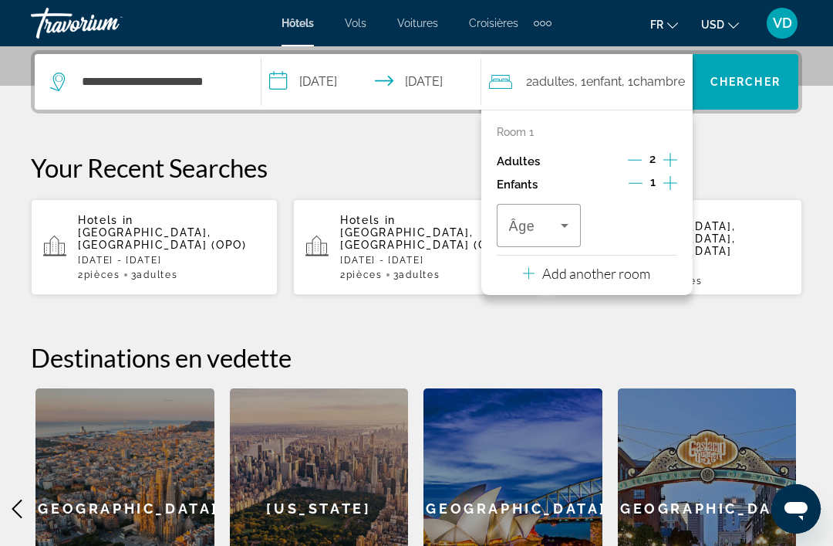
click at [565, 220] on icon "Travelers: 2 adults, 1 child" at bounding box center [565, 225] width 19 height 19
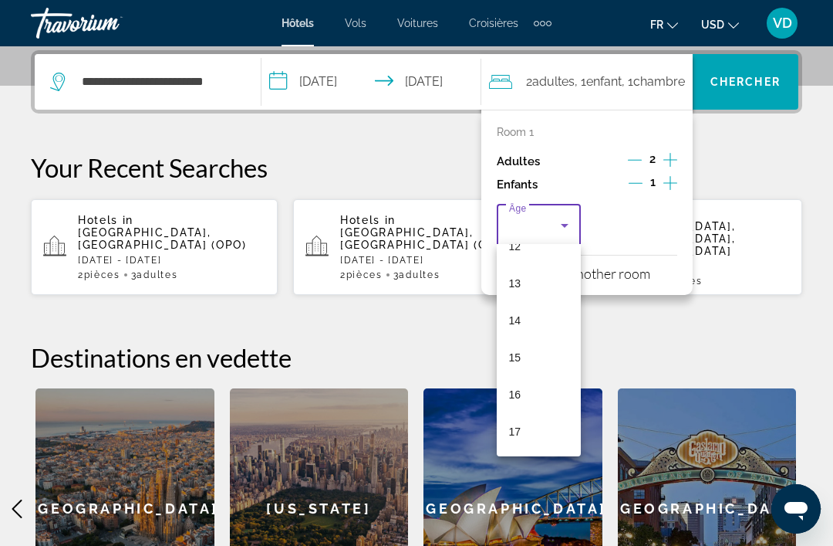
scroll to position [467, 0]
click at [539, 435] on mat-option "17" at bounding box center [539, 431] width 85 height 37
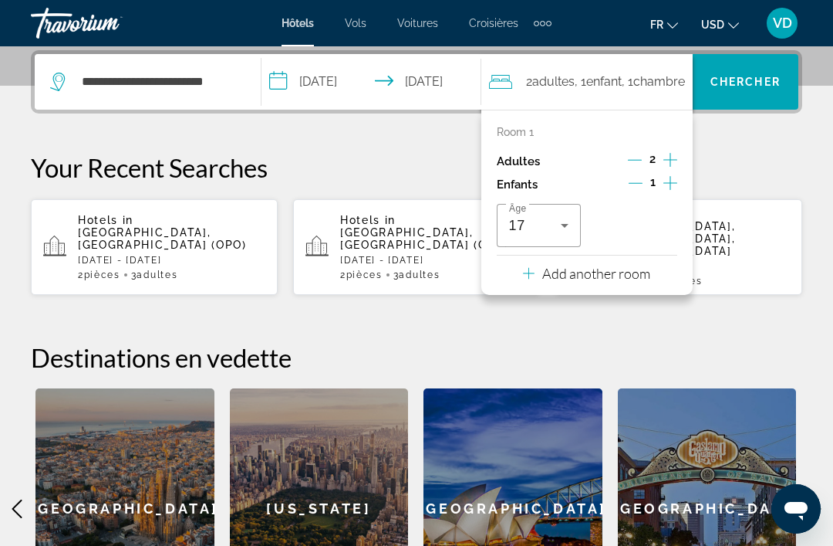
click at [529, 269] on icon "Travelers: 2 adults, 1 child" at bounding box center [529, 274] width 12 height 12
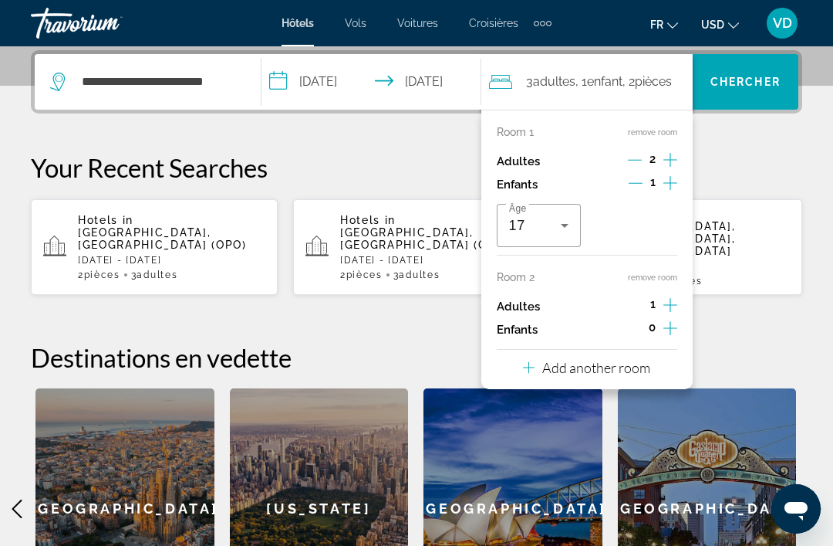
click at [563, 224] on icon "Travelers: 3 adults, 1 child" at bounding box center [565, 225] width 19 height 19
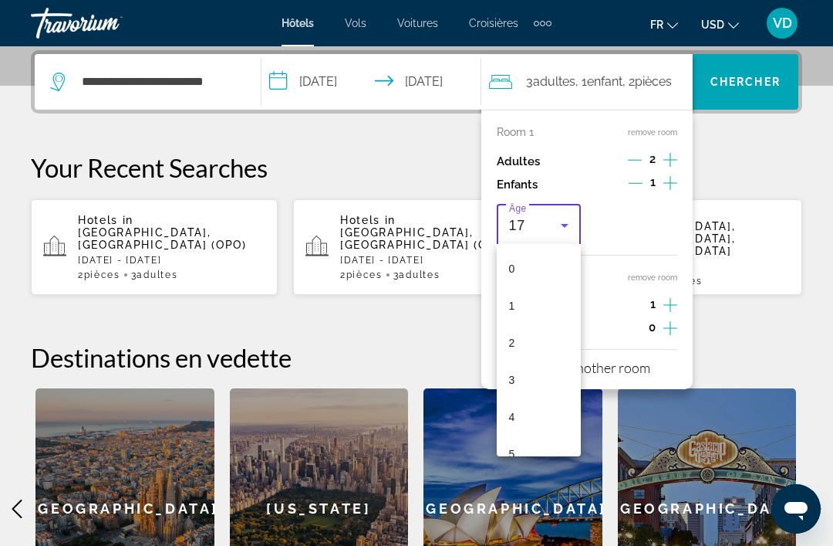
scroll to position [461, 0]
click at [631, 179] on div at bounding box center [416, 273] width 833 height 546
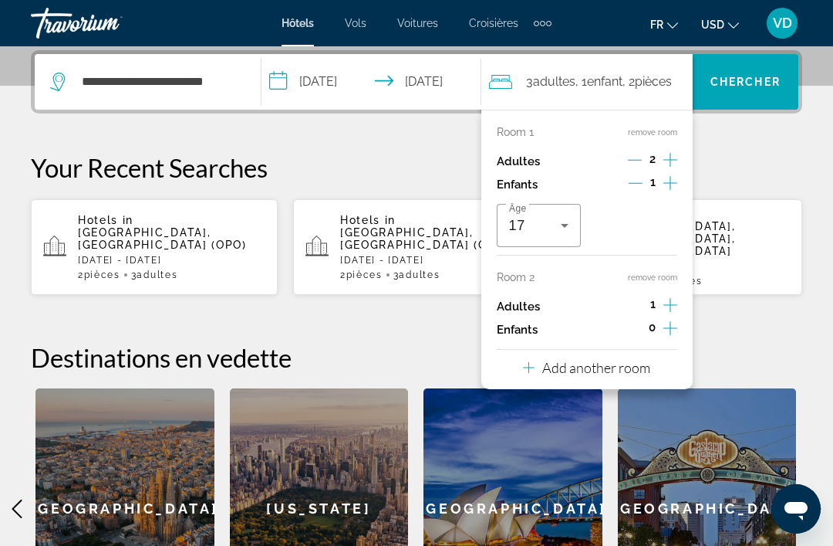
click at [635, 183] on icon "Decrement children" at bounding box center [636, 183] width 14 height 14
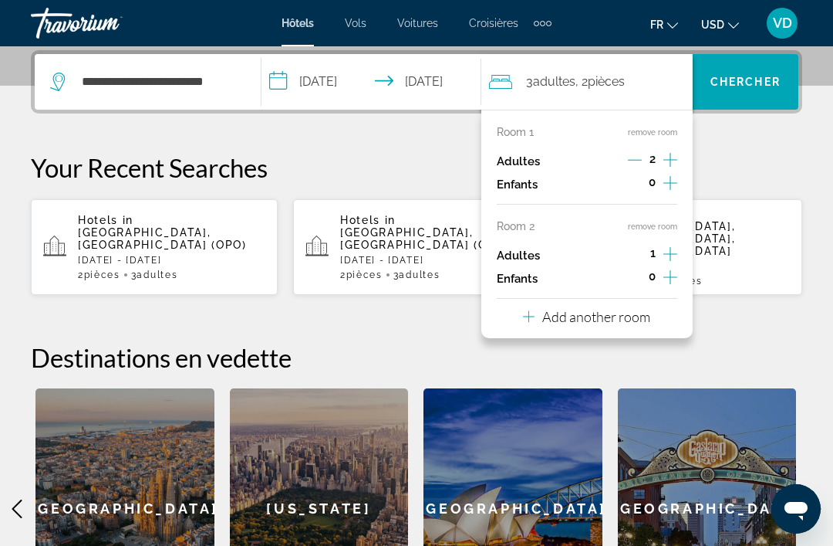
click at [650, 255] on span "1" at bounding box center [652, 253] width 5 height 12
click at [667, 281] on button "Increment children" at bounding box center [671, 278] width 14 height 23
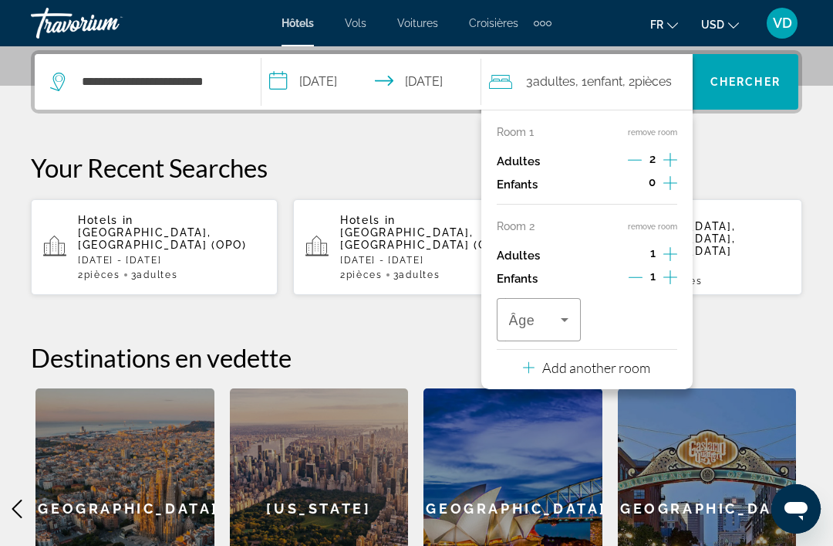
click at [641, 161] on icon "Decrement adults" at bounding box center [635, 160] width 14 height 14
click at [573, 310] on icon "Travelers: 2 adults, 1 child" at bounding box center [565, 319] width 19 height 19
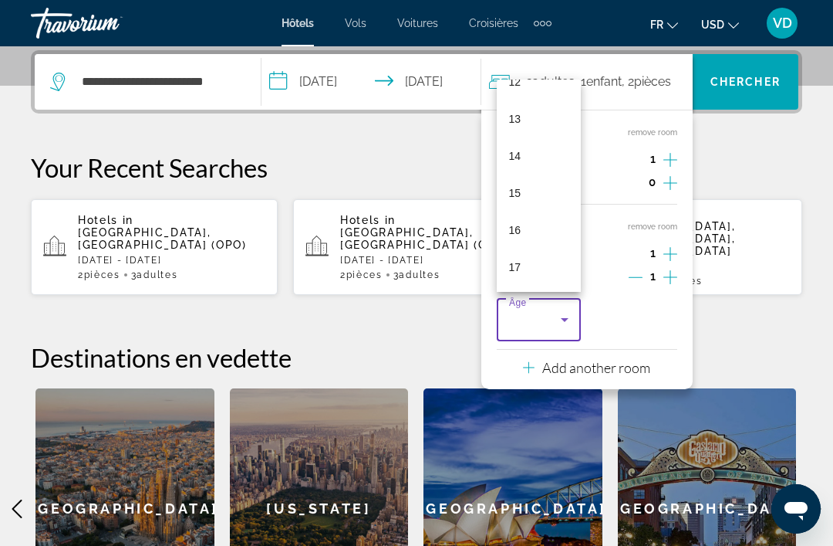
scroll to position [467, 0]
click at [538, 285] on mat-option "17" at bounding box center [539, 266] width 85 height 37
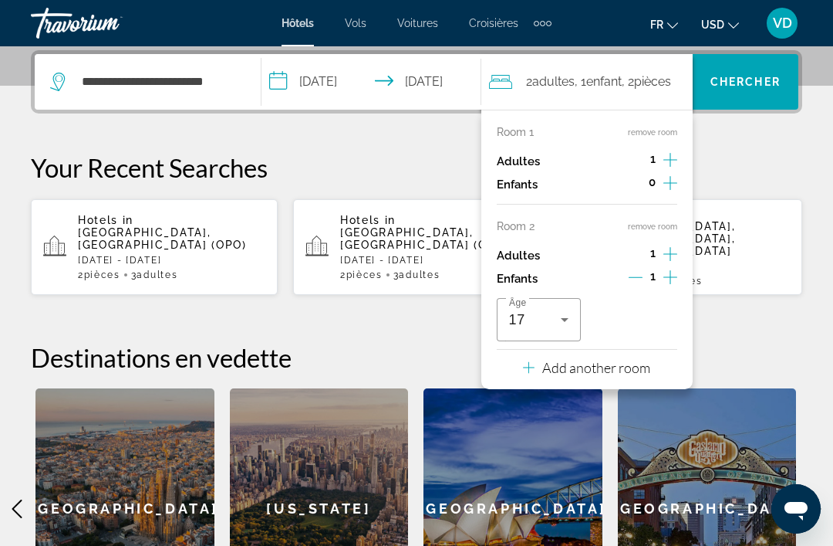
click at [735, 82] on span "Chercher" at bounding box center [746, 82] width 70 height 12
